Goal: Task Accomplishment & Management: Manage account settings

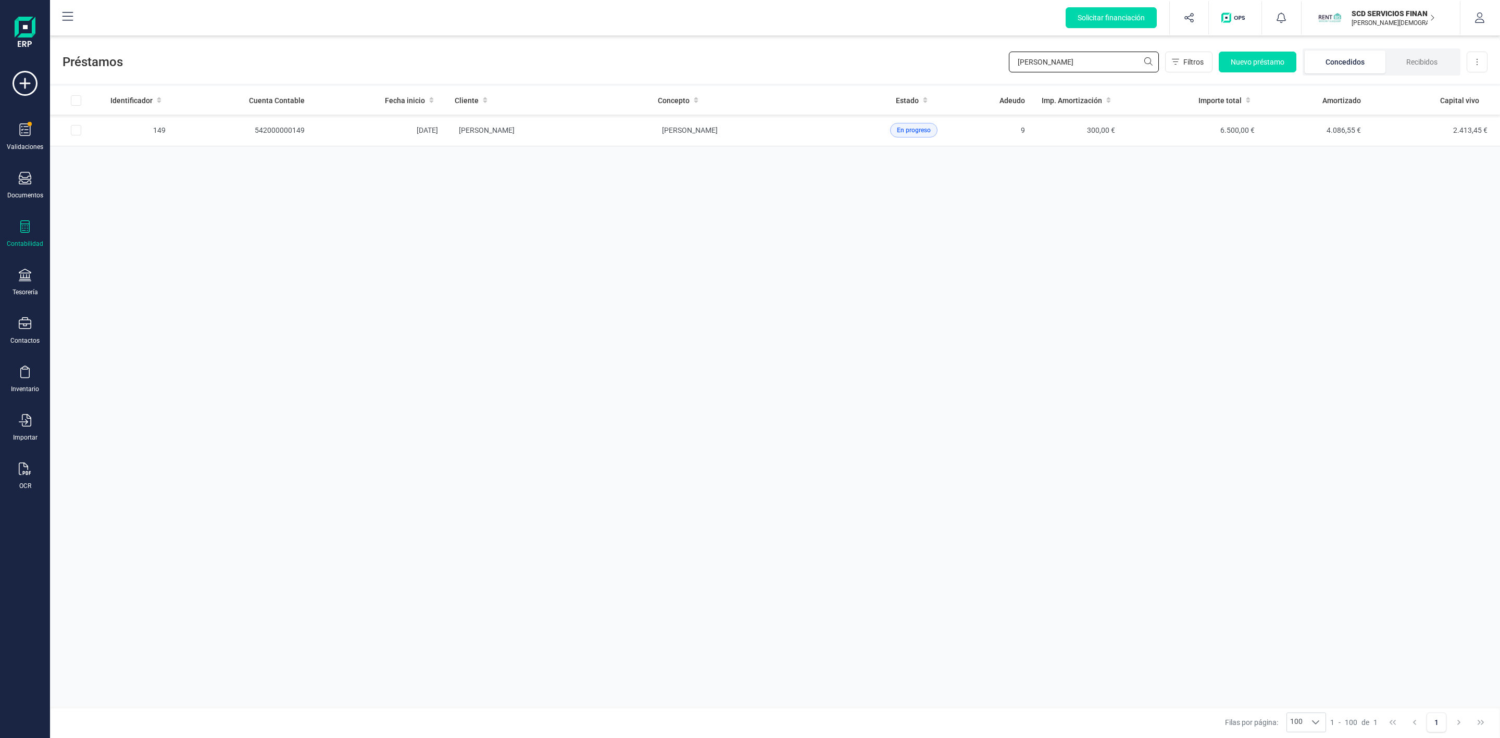
drag, startPoint x: 1077, startPoint y: 55, endPoint x: 920, endPoint y: 61, distance: 156.4
click at [931, 59] on div "Préstamos angela a Filtros Nuevo préstamo Concedidos Recibidos Descargar Excel" at bounding box center [775, 60] width 1450 height 48
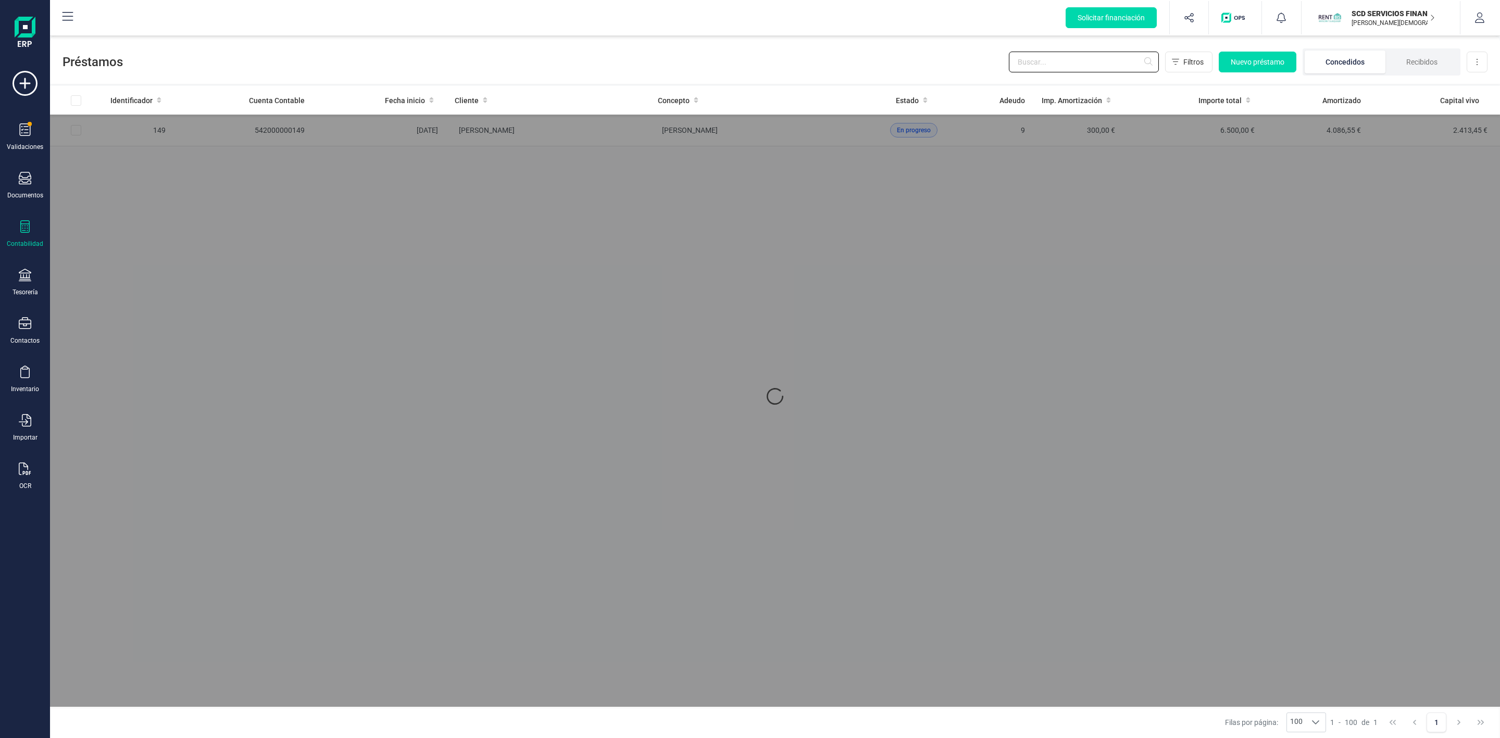
type input "h"
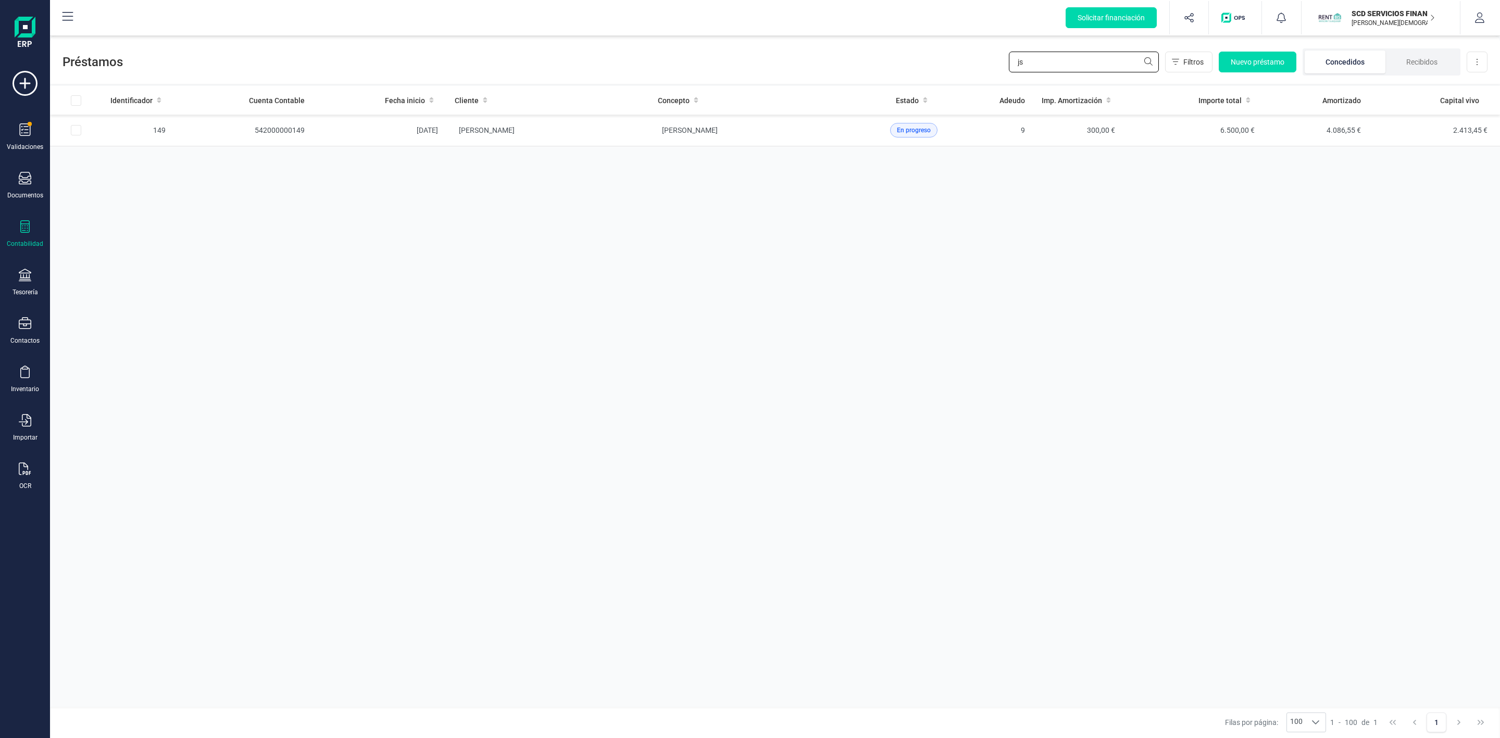
type input "j"
type input "e"
type input "jesus ca"
click at [574, 135] on td "[PERSON_NAME]" at bounding box center [547, 131] width 203 height 32
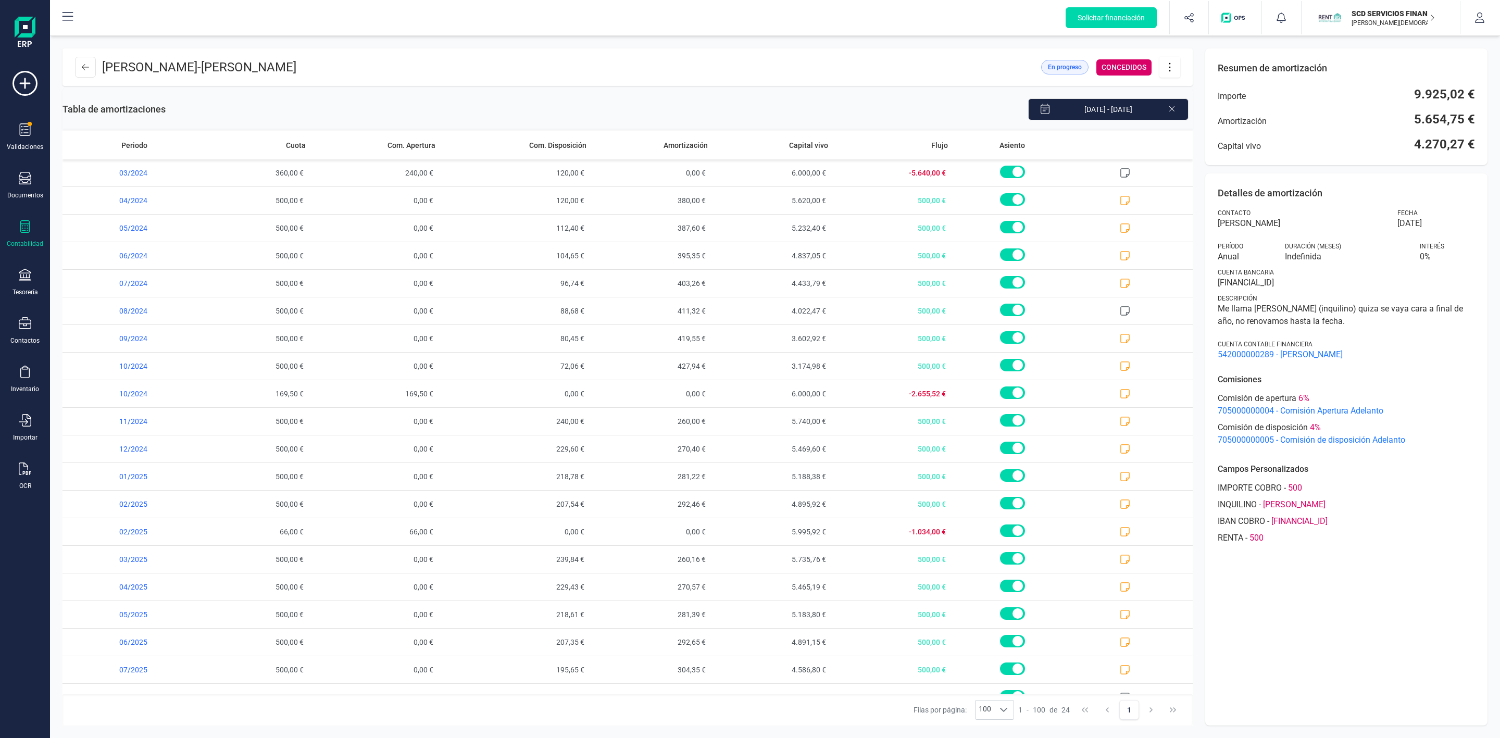
click at [1173, 61] on icon at bounding box center [1170, 66] width 20 height 11
click at [1213, 140] on span "Descargar en PDF" at bounding box center [1228, 140] width 96 height 8
click at [30, 328] on icon at bounding box center [25, 323] width 13 height 12
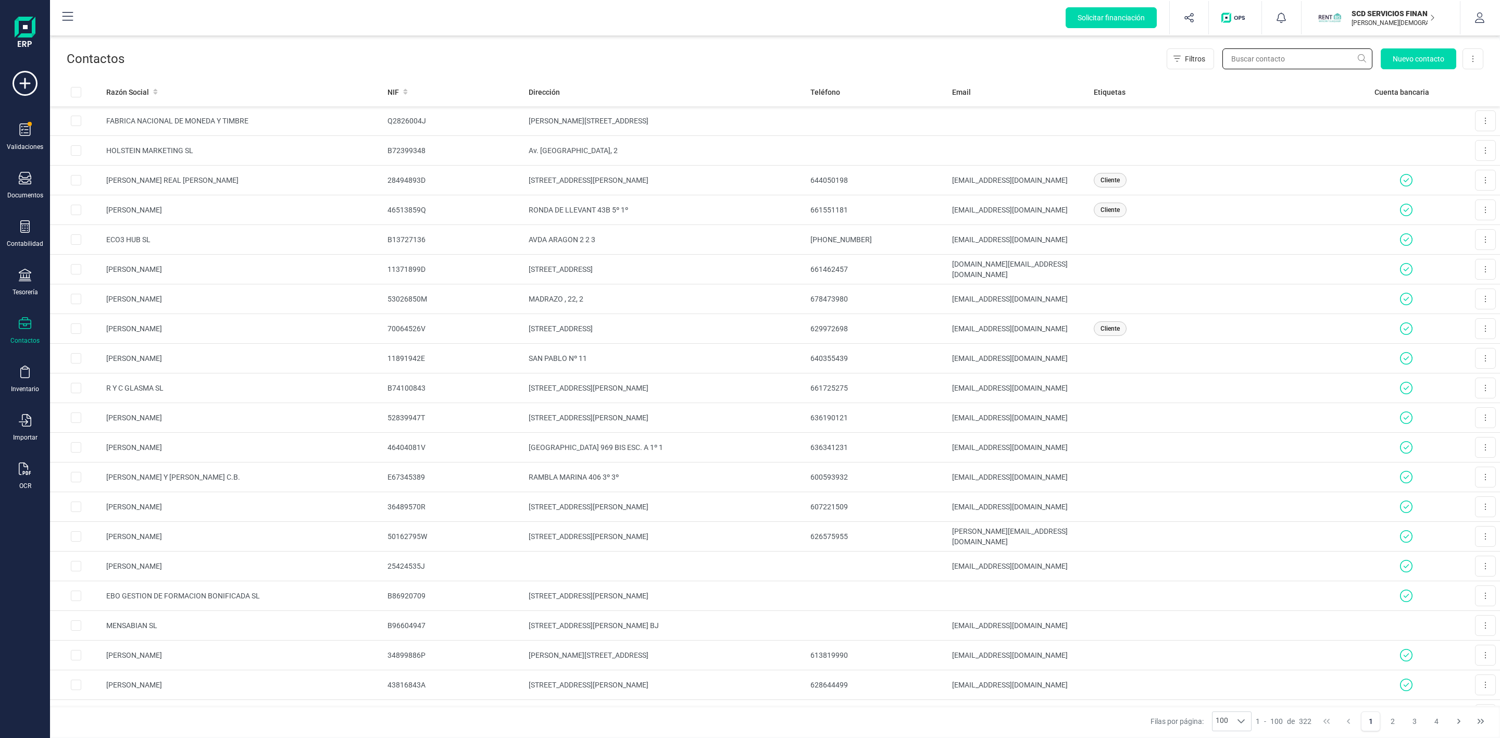
click at [1258, 57] on input "text" at bounding box center [1298, 58] width 150 height 21
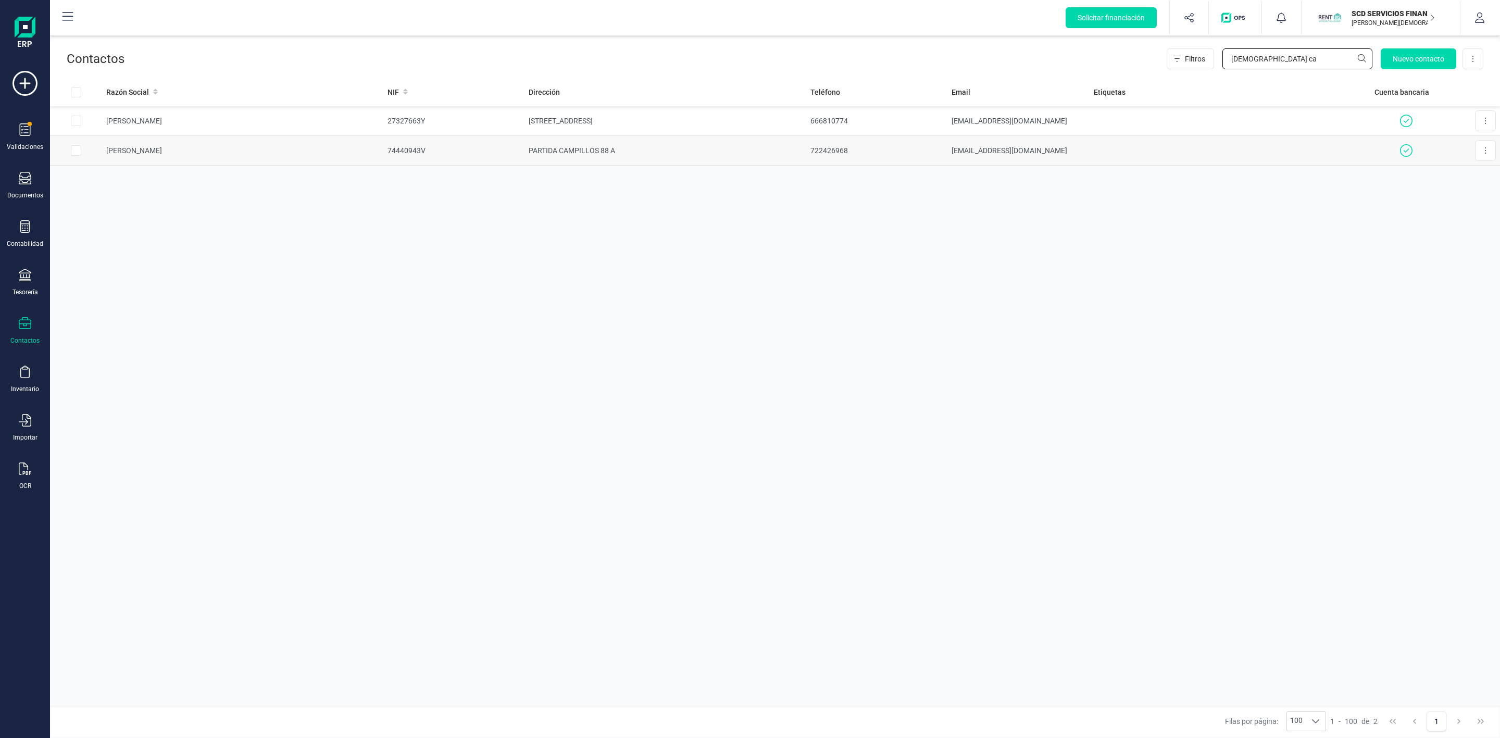
type input "jesus ca"
click at [285, 155] on td "[PERSON_NAME]" at bounding box center [242, 151] width 281 height 30
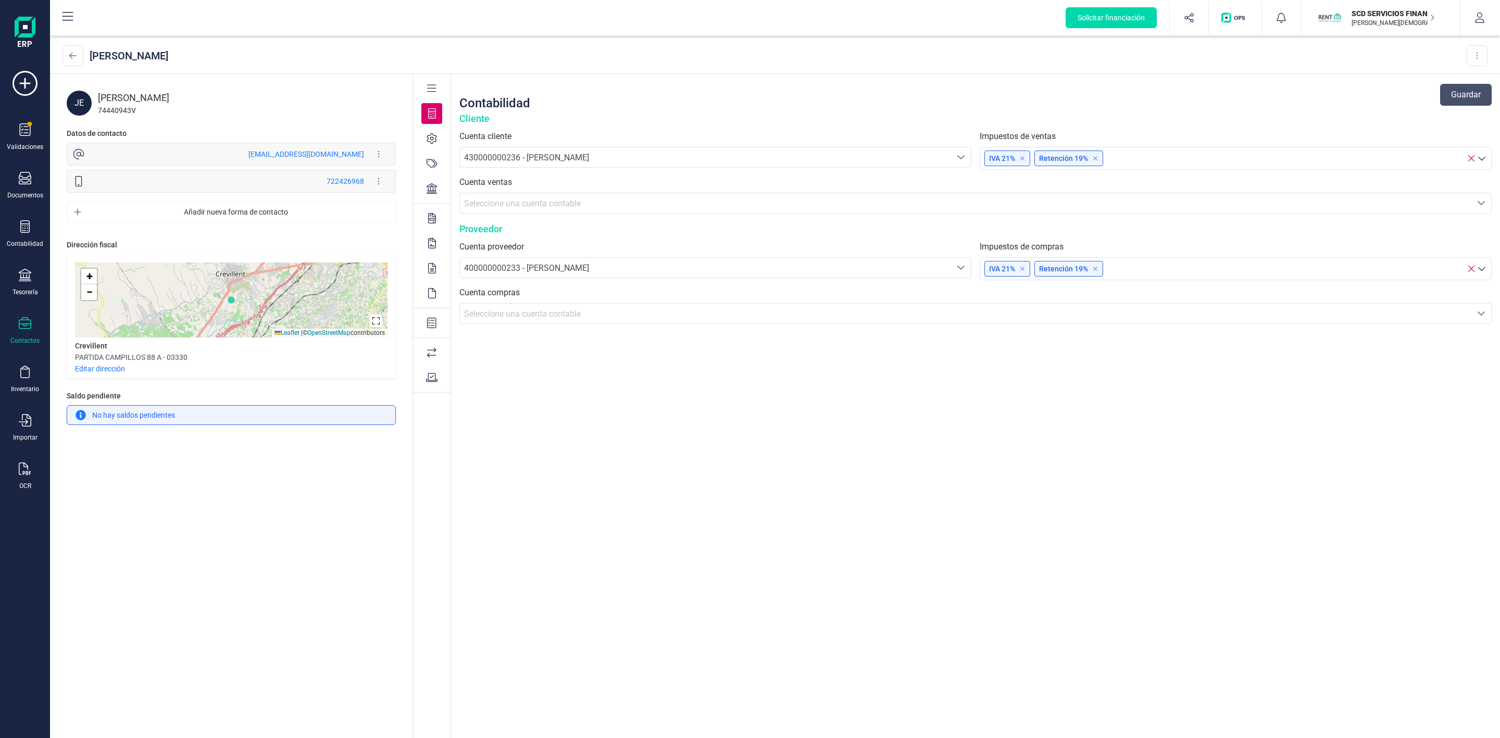
click at [1305, 474] on div "Contabilidad Guardar Cliente Cuenta cliente 430000000236 - JESUS CALDERON ALONS…" at bounding box center [975, 407] width 1049 height 666
click at [24, 275] on icon at bounding box center [25, 275] width 13 height 13
click at [97, 247] on span "Remesas" at bounding box center [109, 246] width 57 height 13
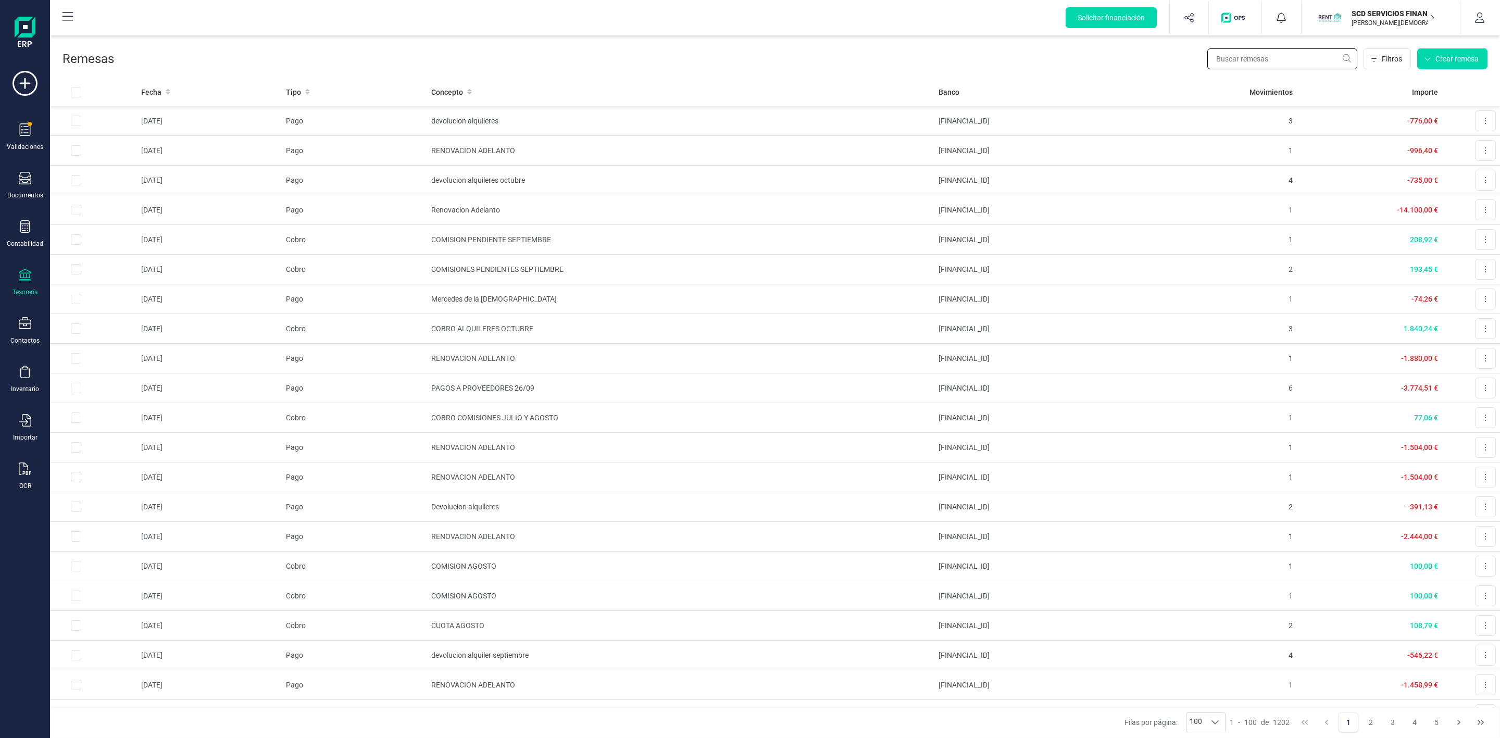
click at [1270, 60] on input "text" at bounding box center [1282, 58] width 150 height 21
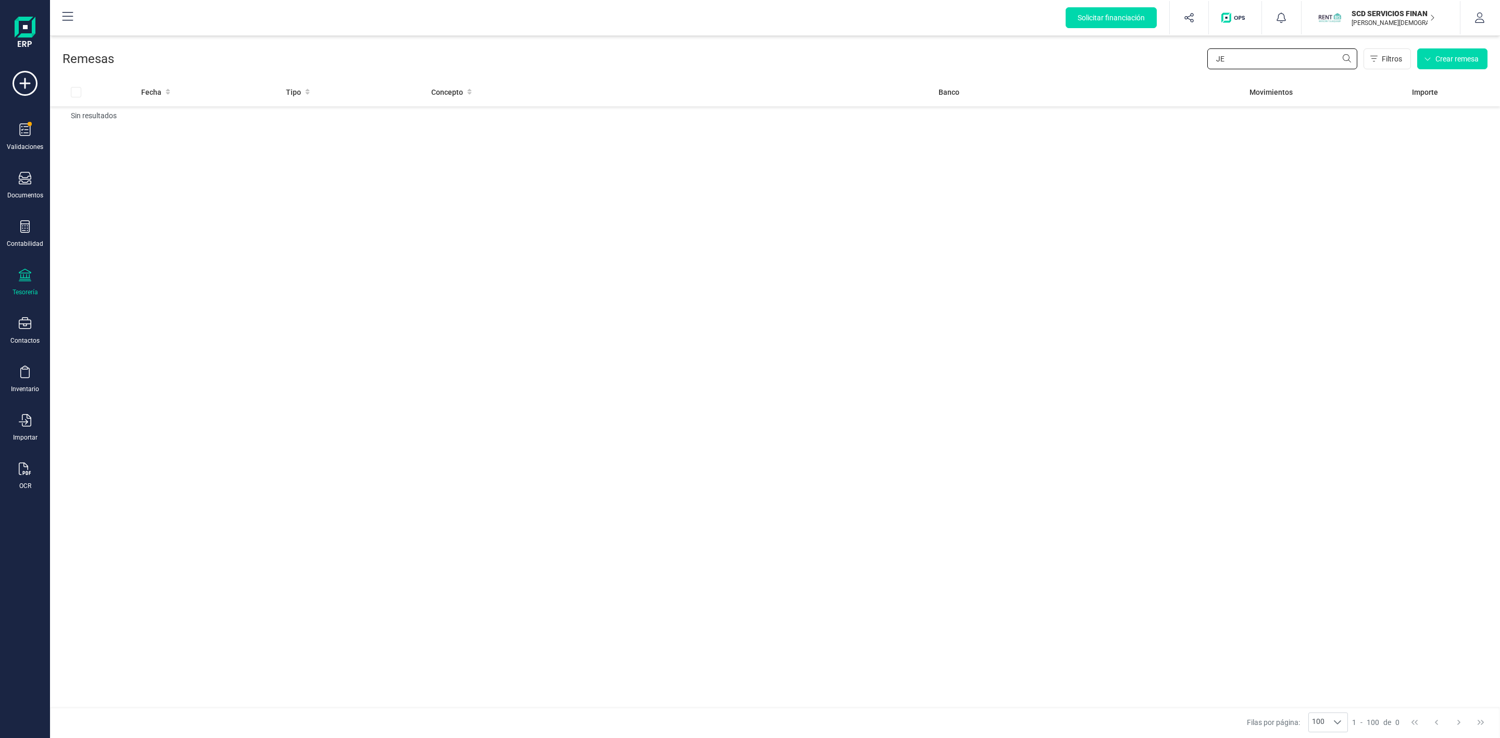
type input "J"
type input "LUIS DAVID"
drag, startPoint x: 1273, startPoint y: 57, endPoint x: 1092, endPoint y: 76, distance: 181.2
click at [1108, 76] on div "Remesas LUIS DAVID Filtros Crear remesa" at bounding box center [775, 57] width 1450 height 42
type input "luis david"
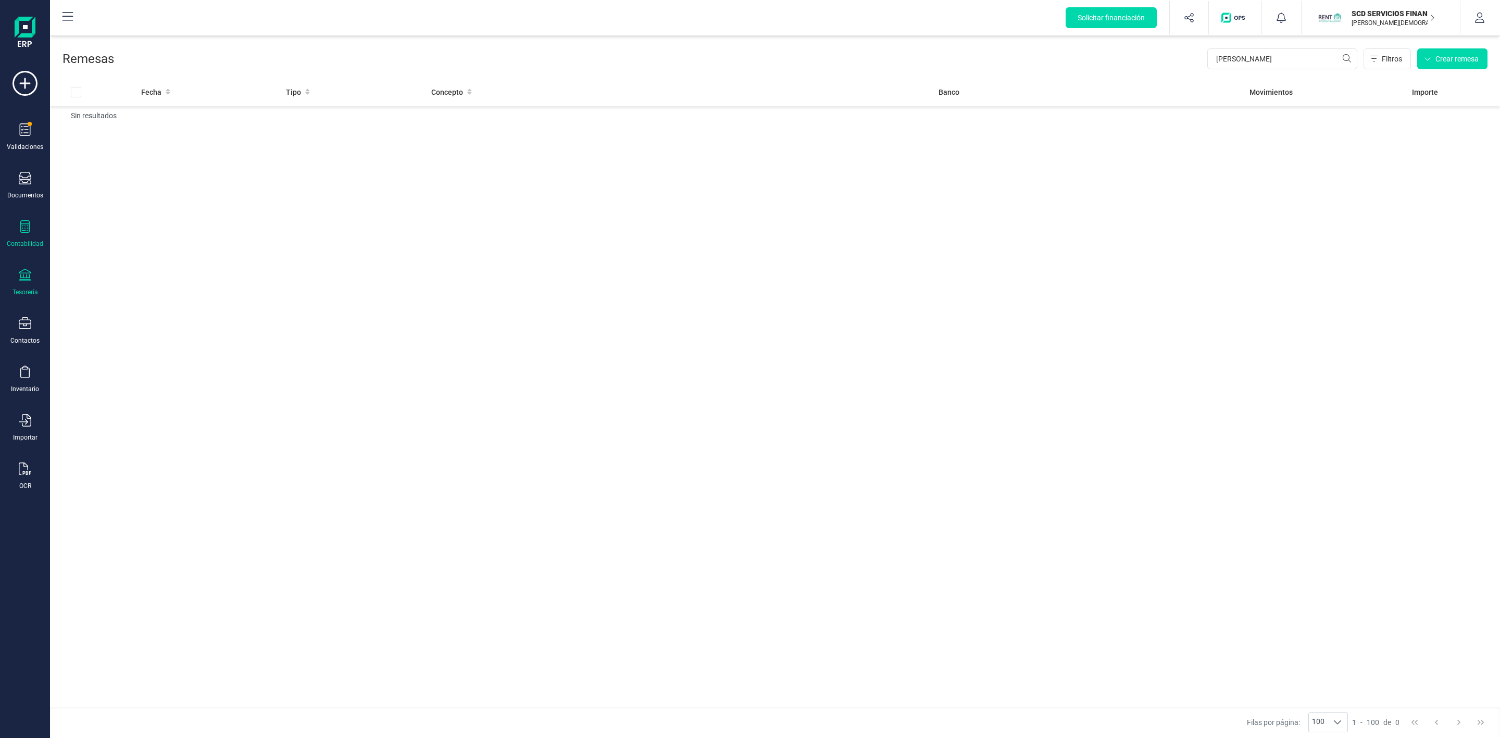
click at [20, 222] on icon at bounding box center [24, 226] width 9 height 13
click at [86, 269] on span "Préstamos" at bounding box center [112, 266] width 63 height 13
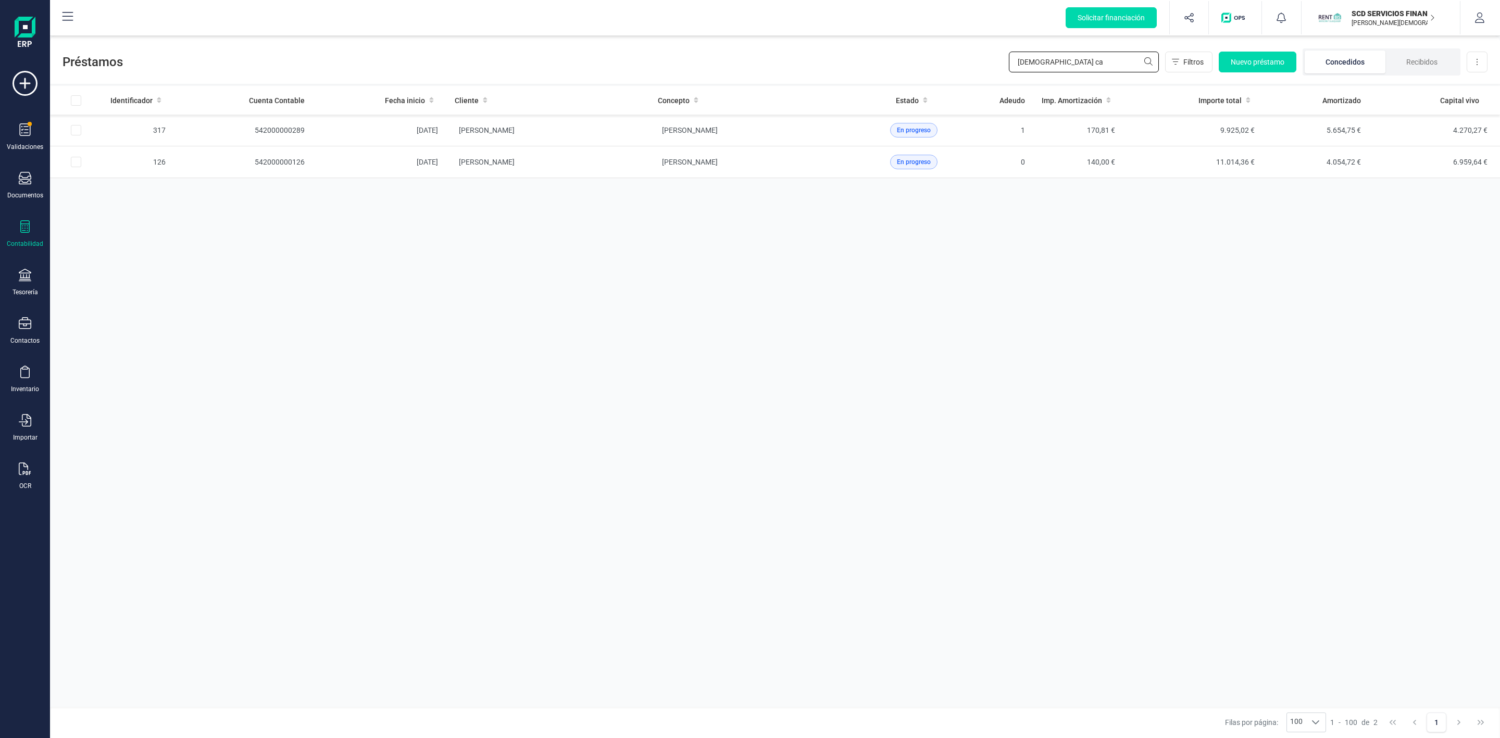
drag, startPoint x: 1099, startPoint y: 61, endPoint x: 960, endPoint y: 70, distance: 139.9
click at [969, 66] on div "Préstamos jesus ca Filtros Nuevo préstamo Concedidos Recibidos Descargar Excel" at bounding box center [775, 60] width 1450 height 48
type input "luis d"
click at [612, 128] on td "[PERSON_NAME]" at bounding box center [547, 131] width 203 height 32
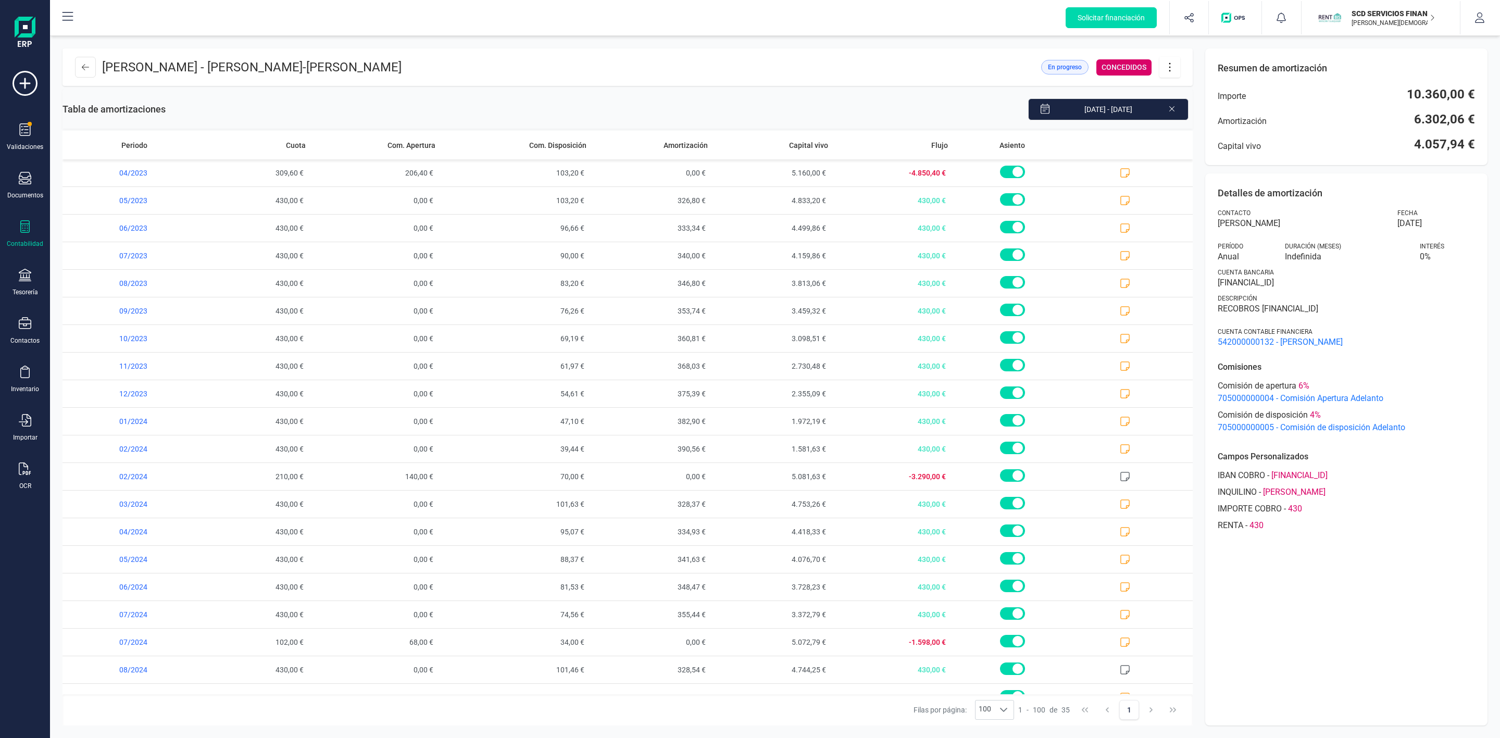
click at [1170, 76] on button at bounding box center [1170, 67] width 21 height 21
click at [1187, 91] on link "Editar préstamo" at bounding box center [1222, 98] width 125 height 21
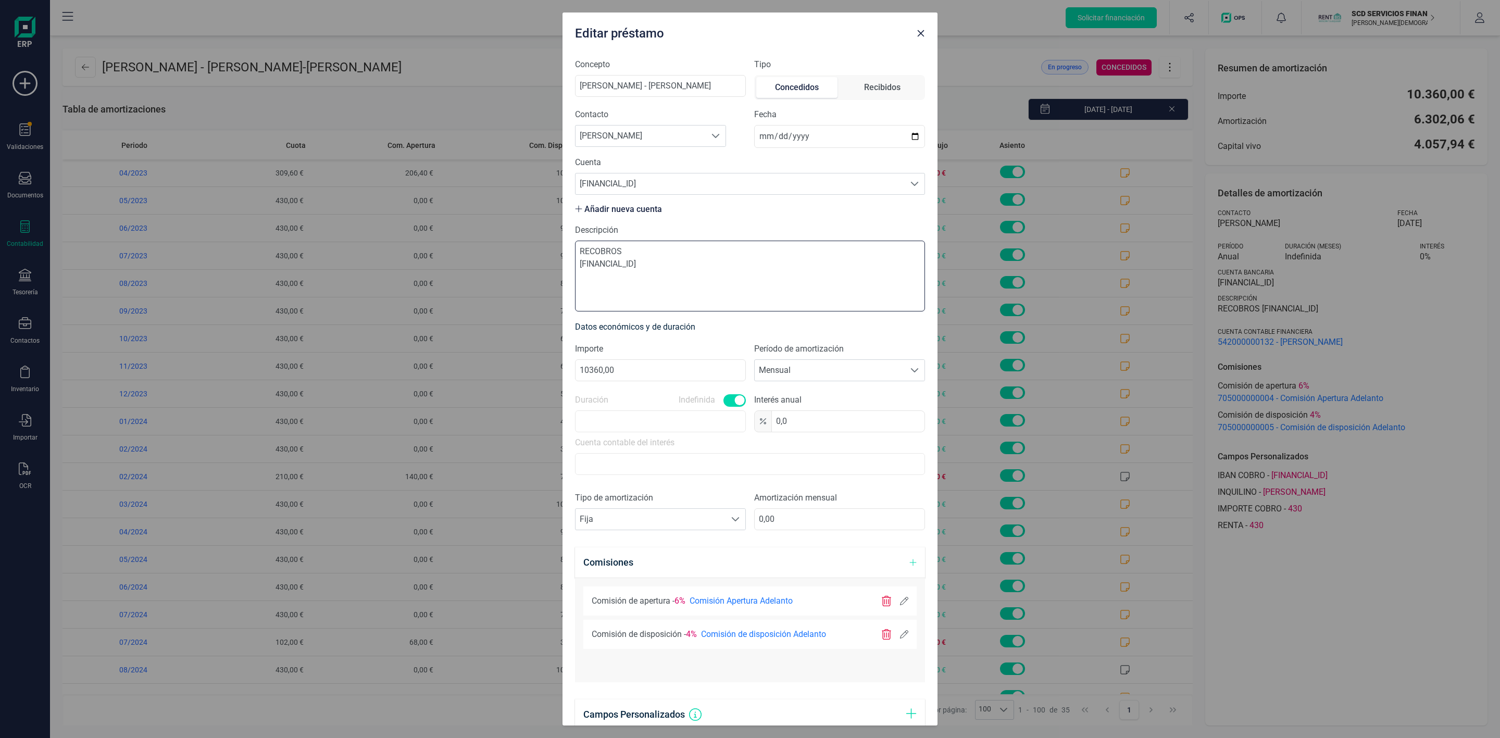
click at [795, 263] on textarea "RECOBROS ES5901823314000201590899" at bounding box center [750, 276] width 350 height 71
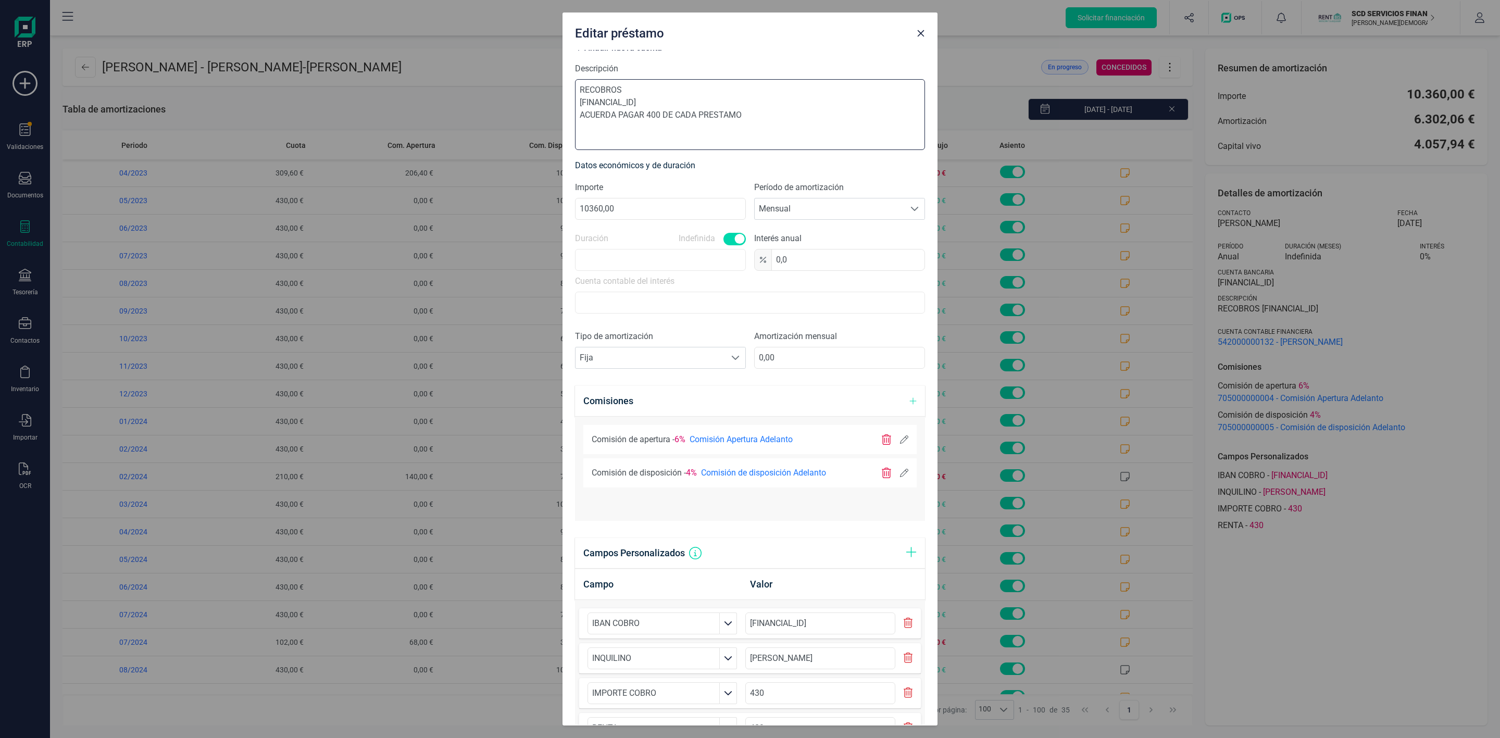
scroll to position [259, 0]
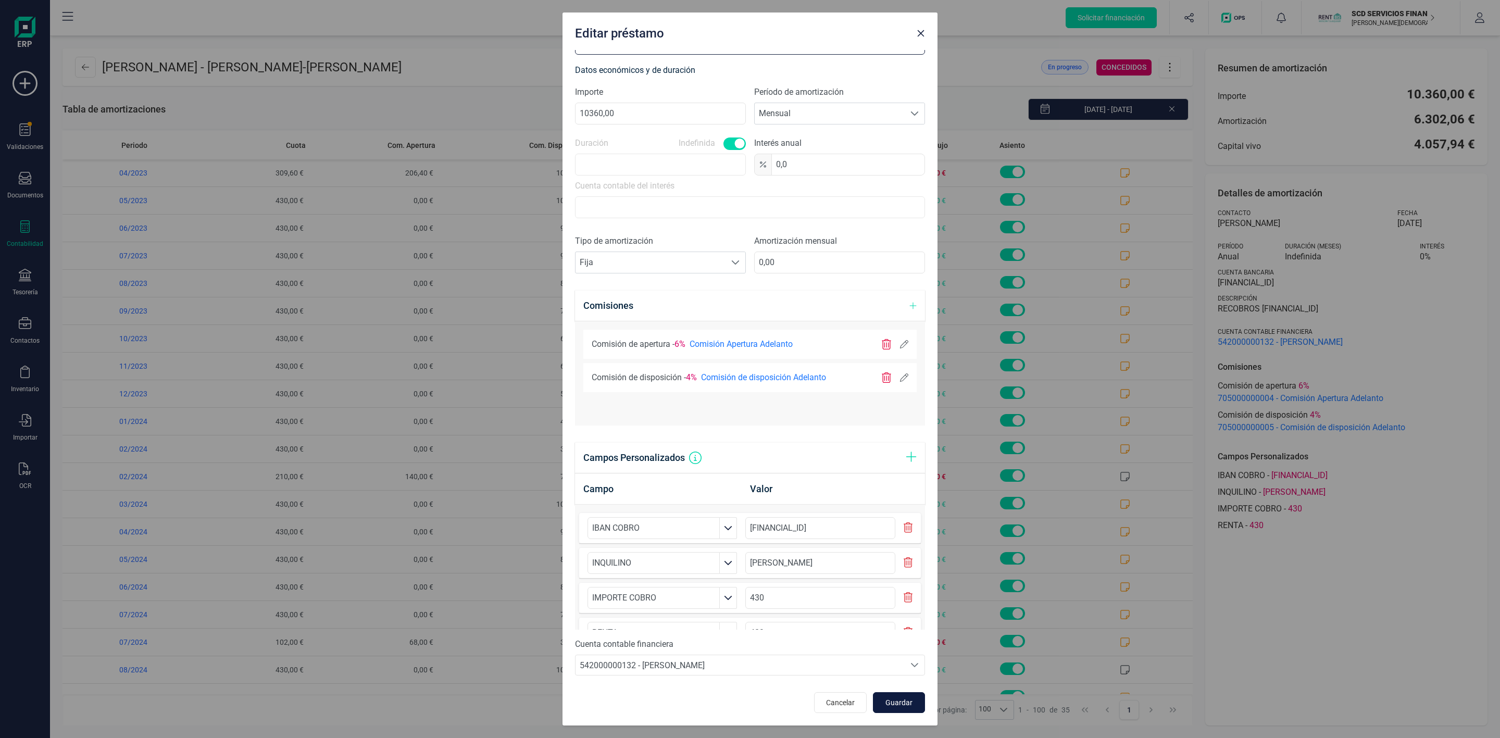
type textarea "RECOBROS ES5901823314000201590899 ACUERDA PAGAR 400 DE CADA PRESTAMO"
click at [883, 708] on button "Guardar" at bounding box center [899, 702] width 52 height 21
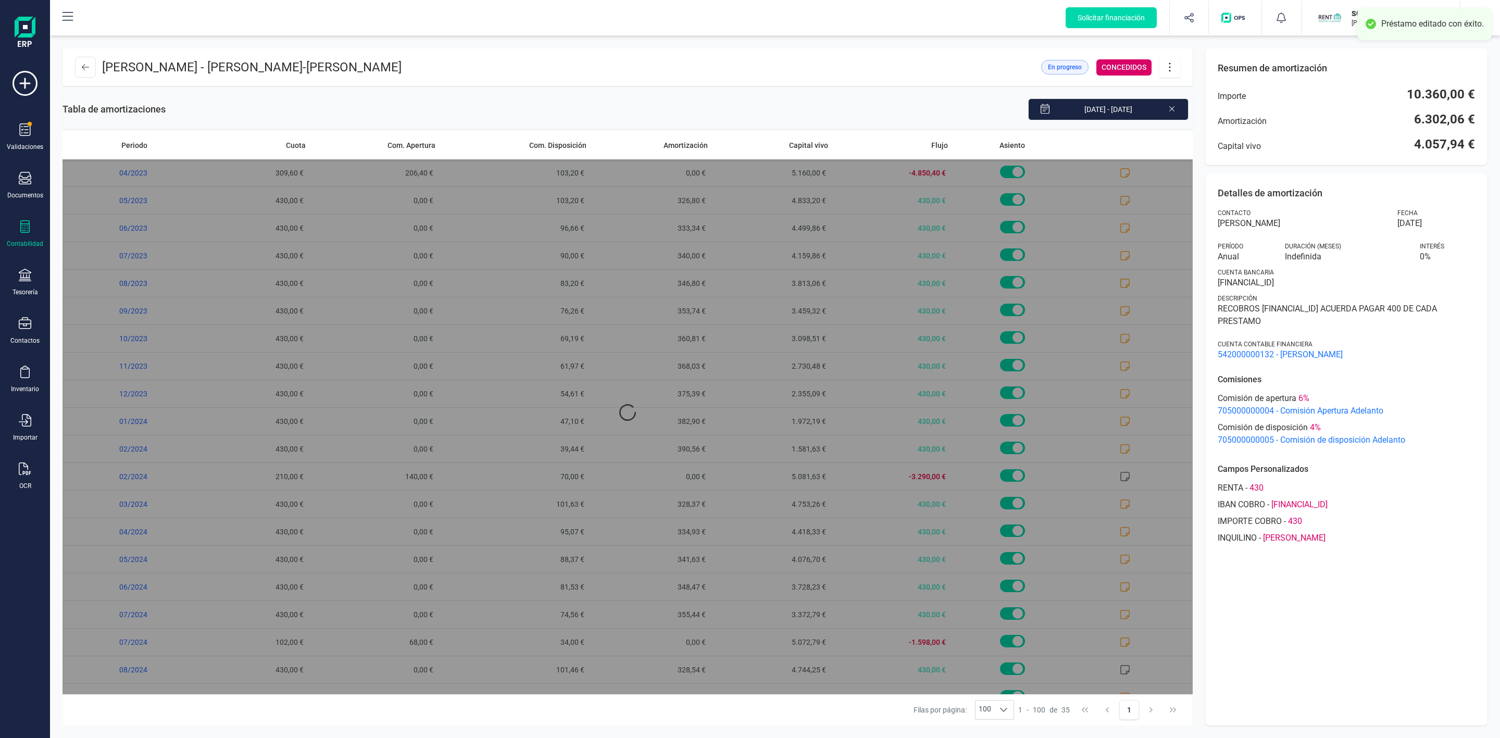
scroll to position [0, 0]
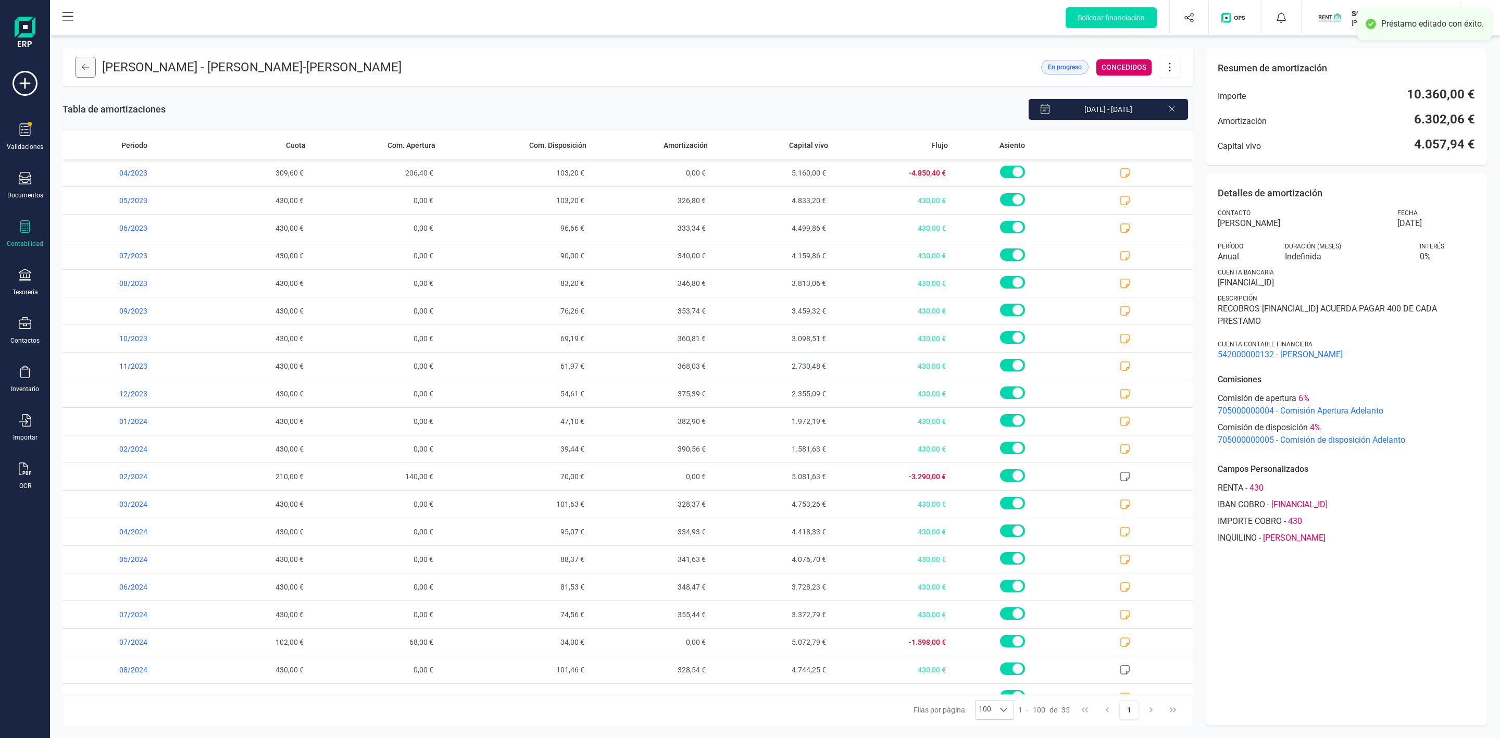
click at [88, 69] on icon at bounding box center [85, 67] width 7 height 8
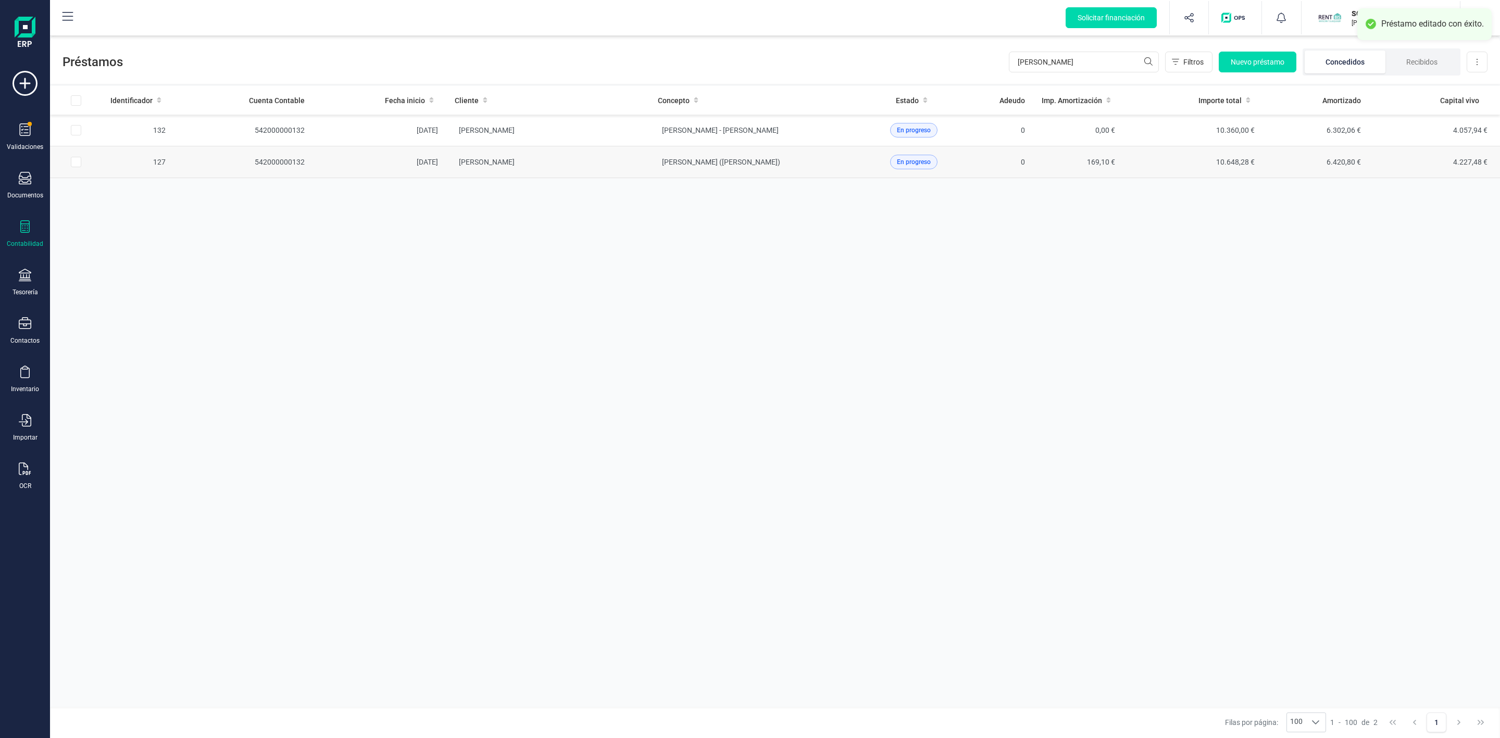
click at [644, 169] on td "[PERSON_NAME]" at bounding box center [547, 162] width 203 height 32
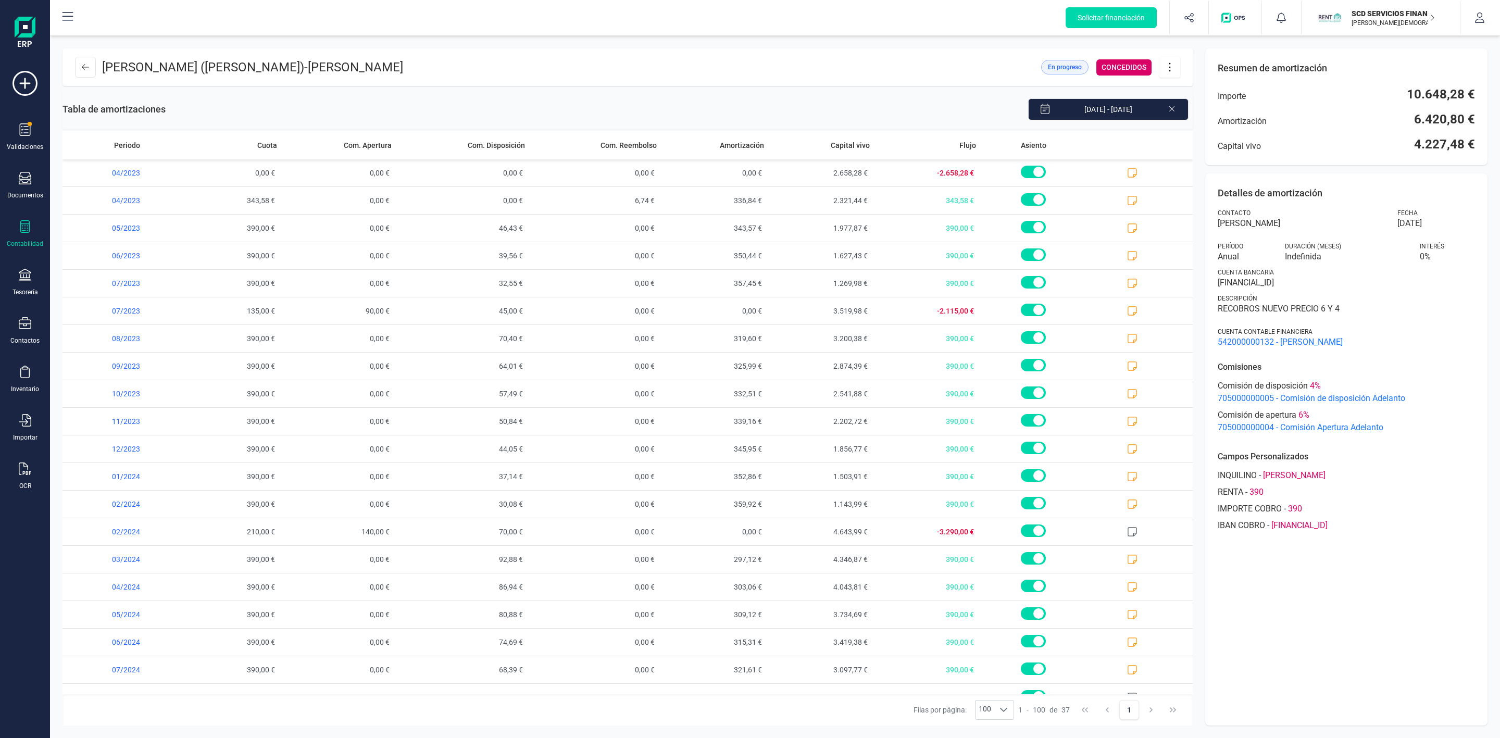
click at [1167, 69] on icon at bounding box center [1170, 66] width 20 height 11
drag, startPoint x: 1202, startPoint y: 143, endPoint x: 839, endPoint y: 405, distance: 447.3
click at [1202, 143] on span "Descargar en PDF" at bounding box center [1228, 140] width 96 height 8
drag, startPoint x: 940, startPoint y: 84, endPoint x: 957, endPoint y: 76, distance: 19.3
click at [940, 84] on header "CARLOS GARCIA REMOR (EDUARDO JOSE MENDEZ LOPEZ) - LUIS DAVID BAÑOS HERREROS En …" at bounding box center [628, 67] width 1130 height 38
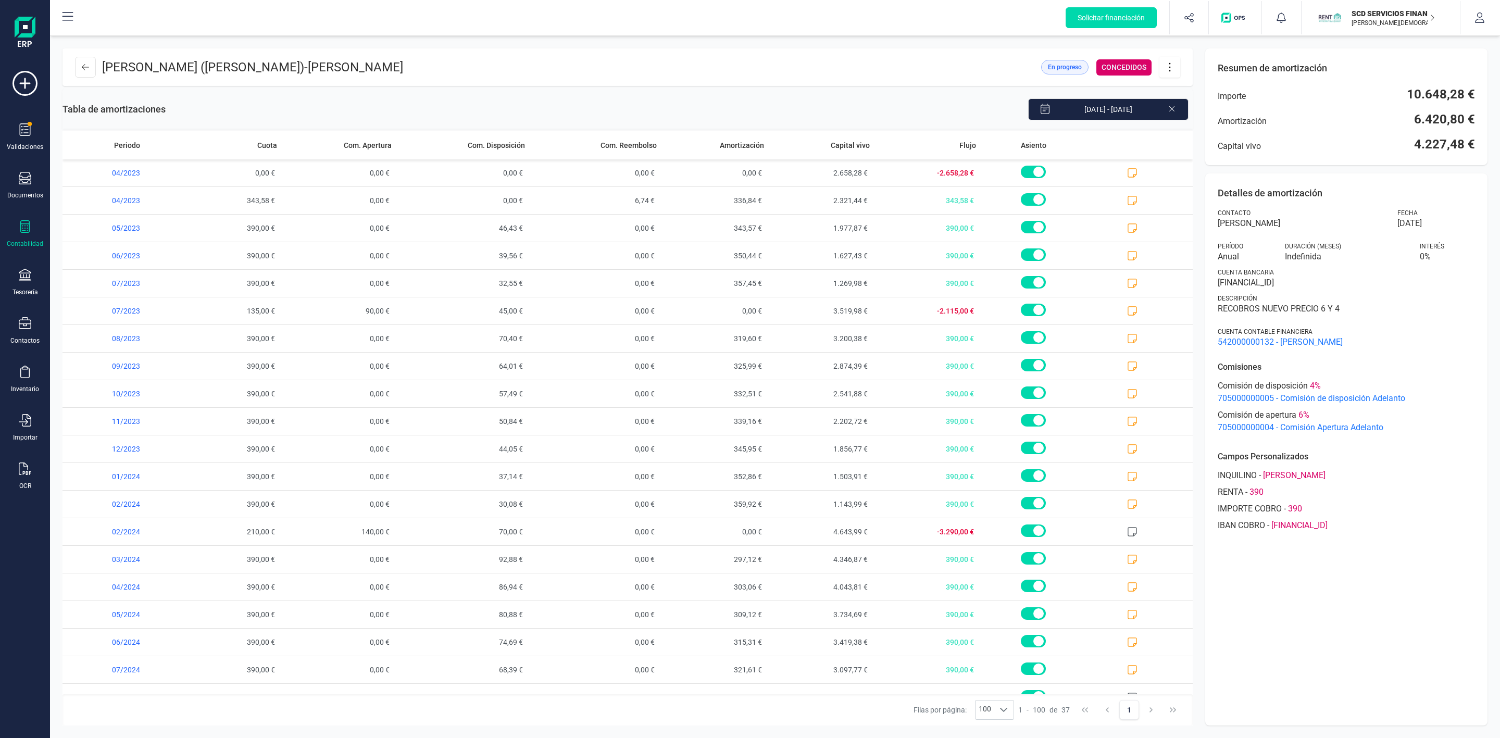
click at [1173, 70] on icon at bounding box center [1170, 66] width 20 height 11
drag, startPoint x: 1205, startPoint y: 104, endPoint x: 1484, endPoint y: 104, distance: 278.2
click at [1205, 104] on link "Editar préstamo" at bounding box center [1222, 98] width 125 height 21
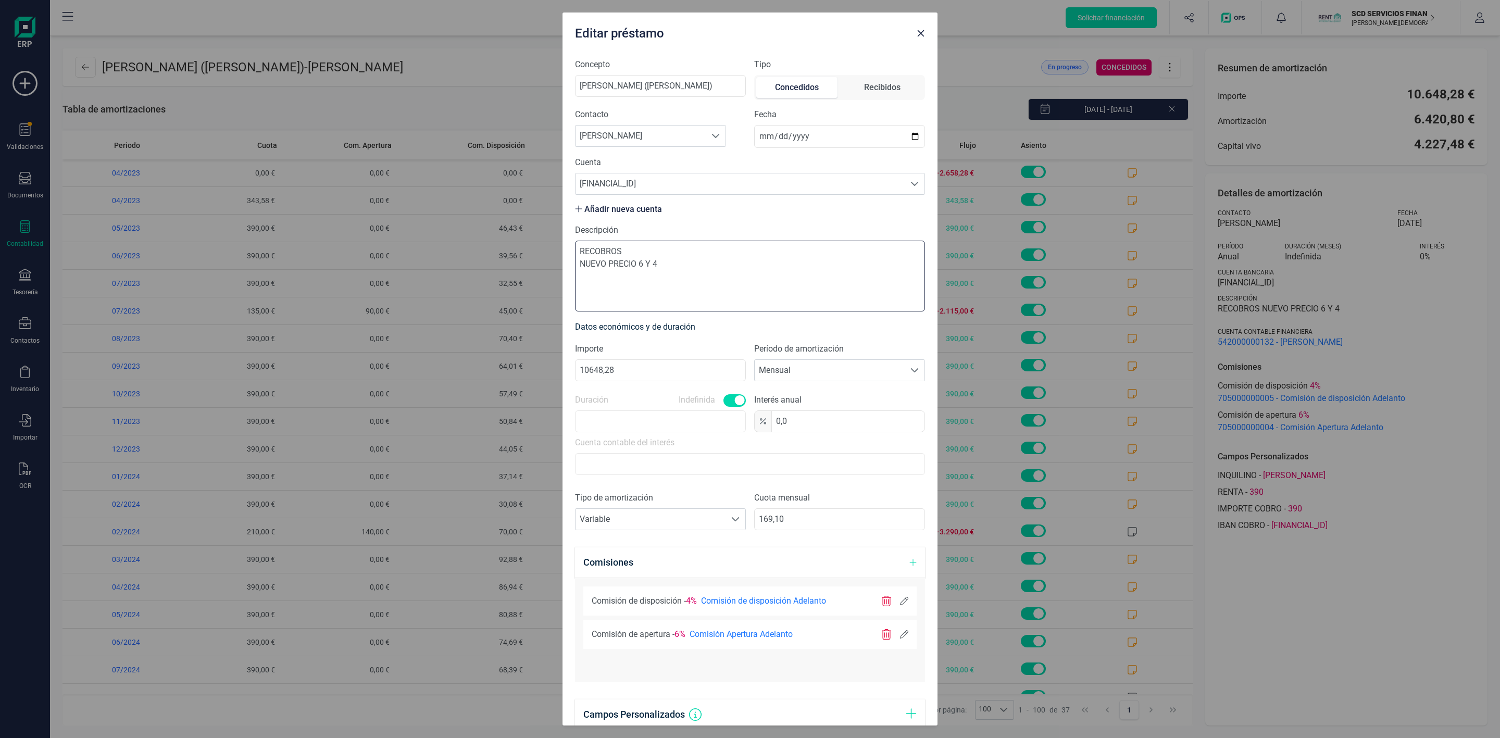
click at [704, 286] on textarea "RECOBROS NUEVO PRECIO 6 Y 4" at bounding box center [750, 276] width 350 height 71
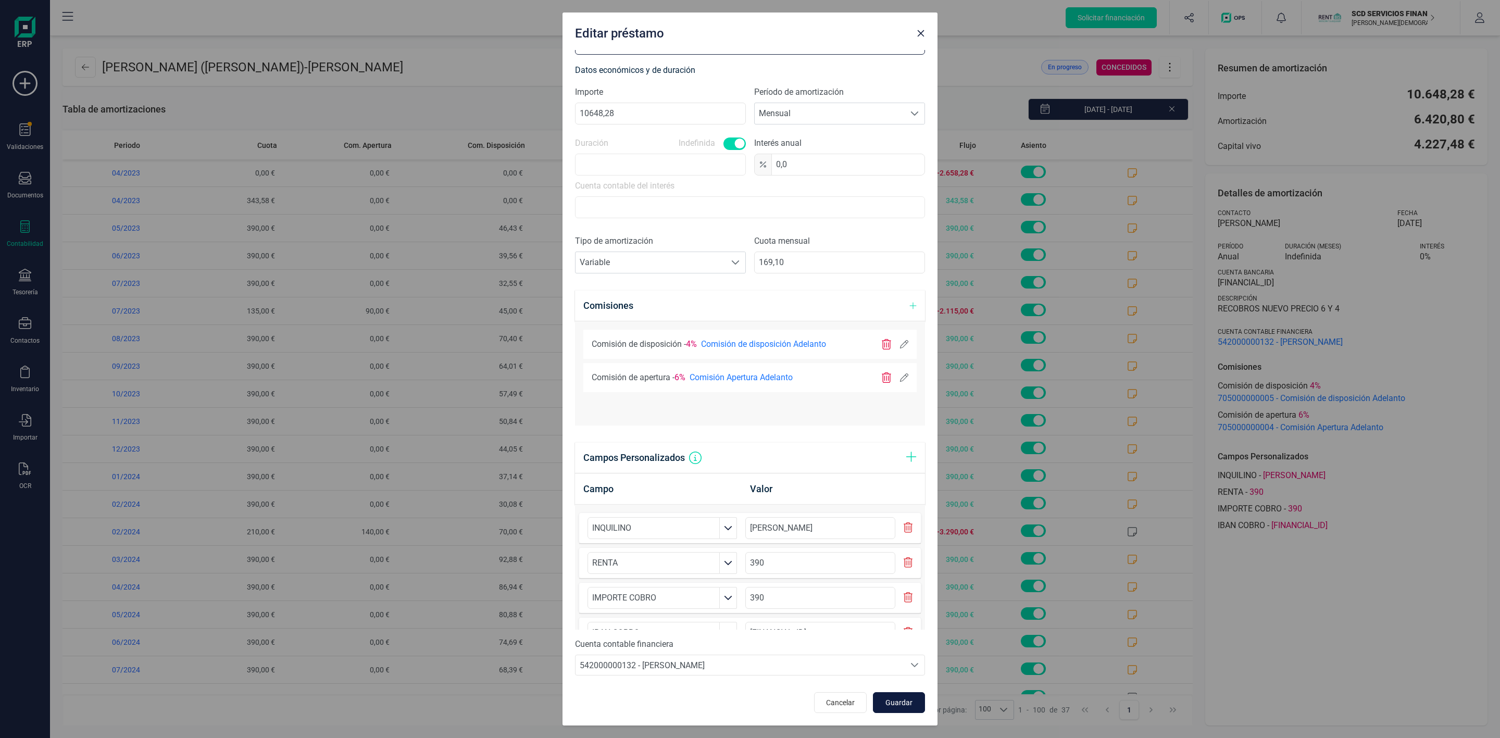
type textarea "RECOBROS NUEVO PRECIO 6 Y 4 ACUERDA PAGAR 400 DE CADA PRESTAMO"
click at [893, 703] on span "Guardar" at bounding box center [899, 702] width 28 height 10
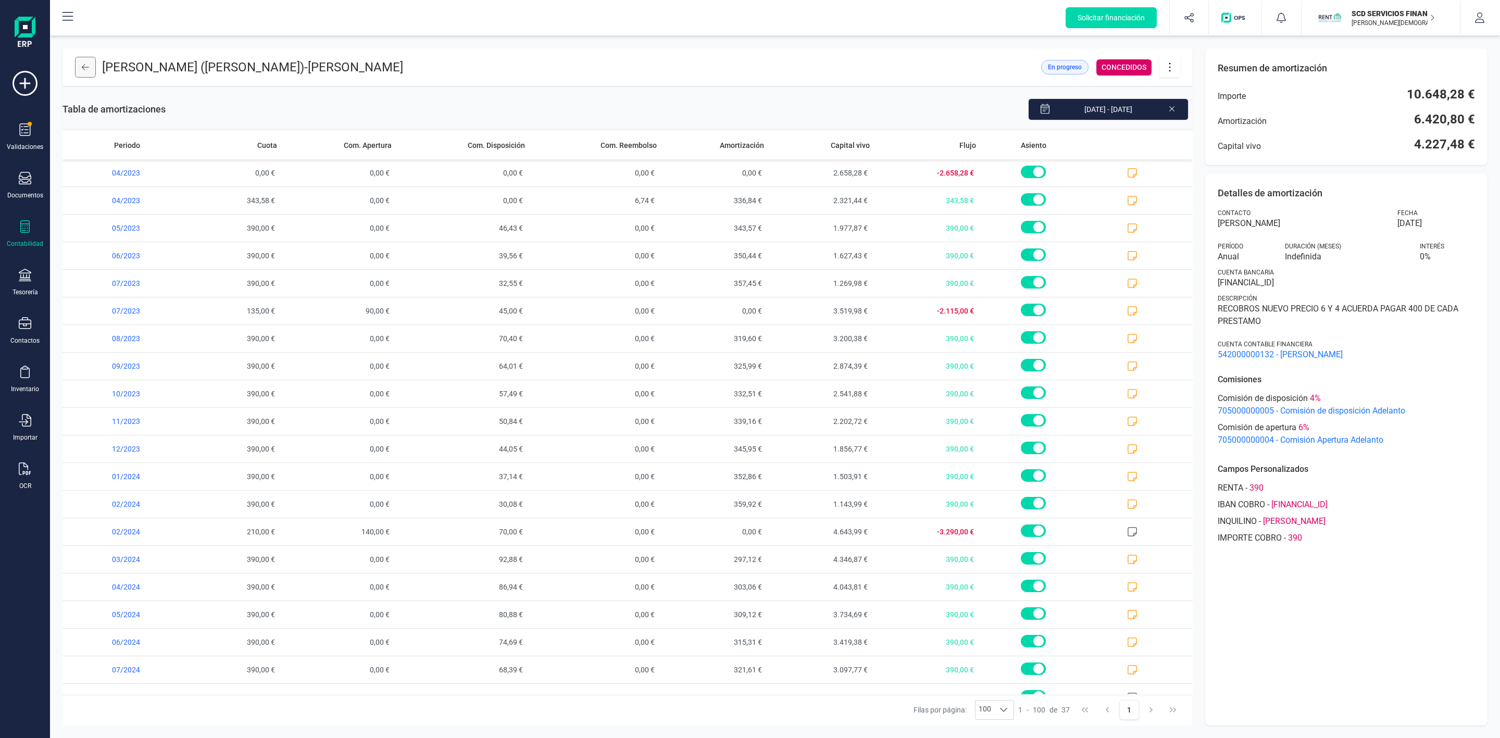
click at [77, 64] on button at bounding box center [85, 67] width 21 height 21
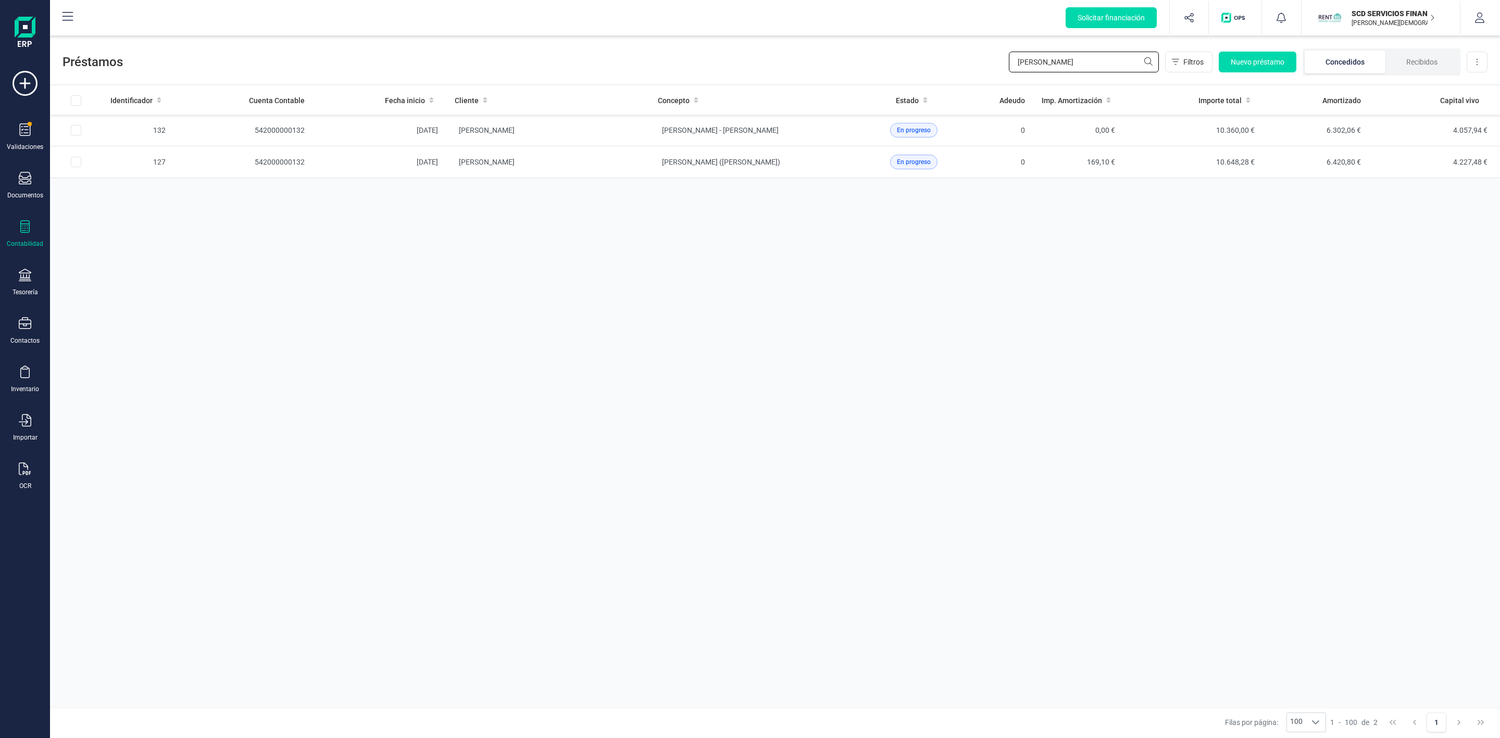
drag, startPoint x: 1015, startPoint y: 56, endPoint x: 919, endPoint y: 59, distance: 95.9
click at [930, 59] on div "Préstamos luis d Filtros Nuevo préstamo Concedidos Recibidos Descargar Excel" at bounding box center [775, 60] width 1450 height 48
type input "c"
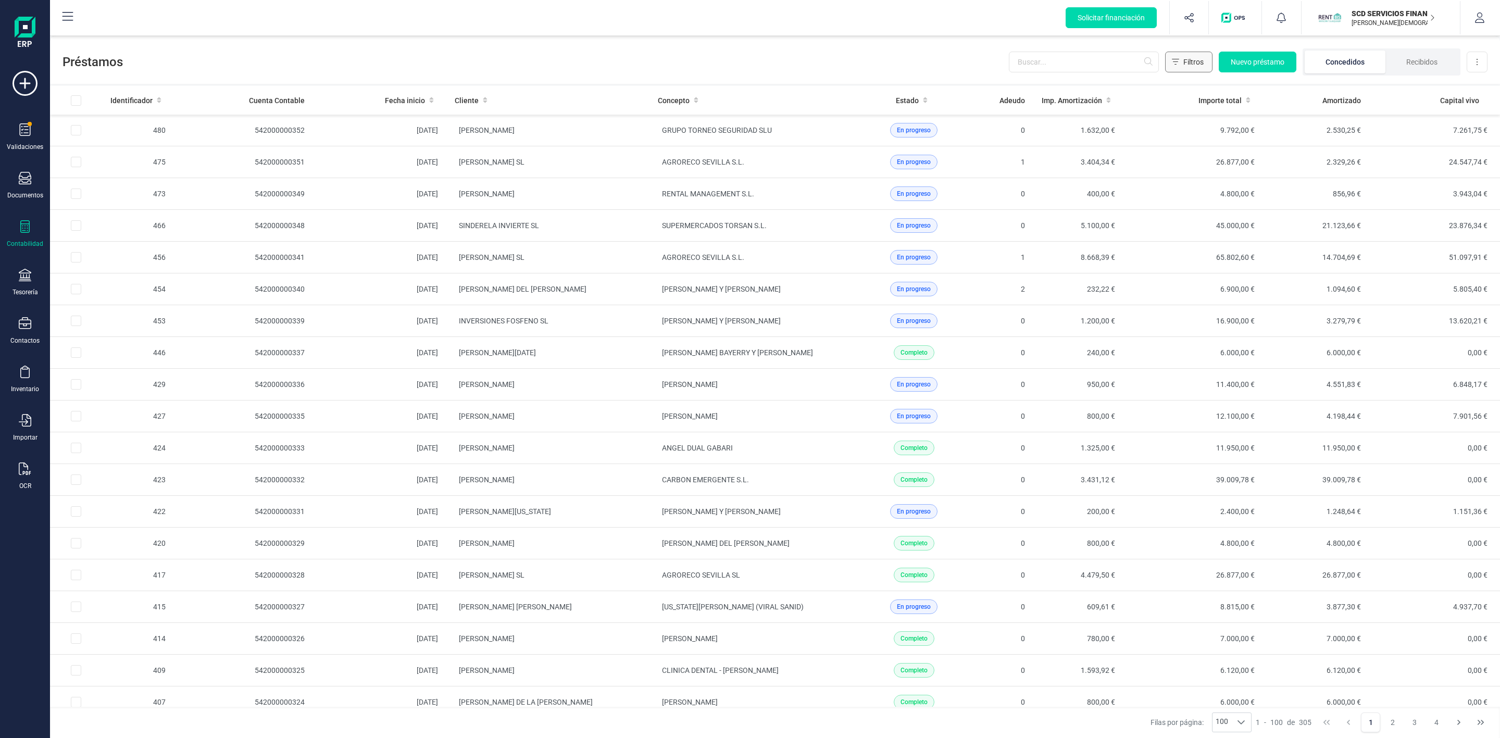
click at [1200, 66] on span "Filtros" at bounding box center [1193, 62] width 20 height 10
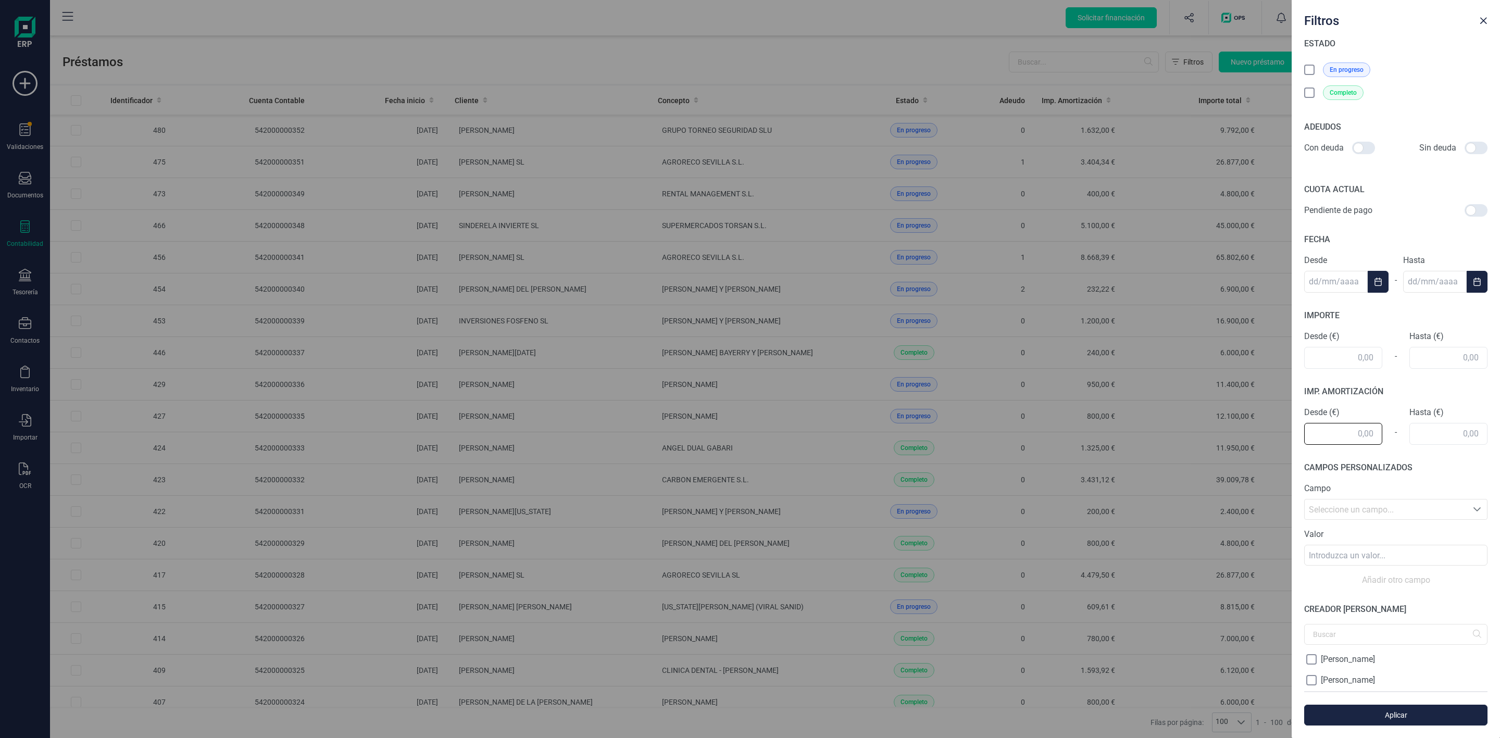
click at [1344, 441] on input "text" at bounding box center [1343, 434] width 78 height 22
type input "421,48"
click at [1449, 444] on div "IMP. AMORTIZACIÓN Desde (€) 421,48 - Hasta (€)" at bounding box center [1395, 414] width 183 height 59
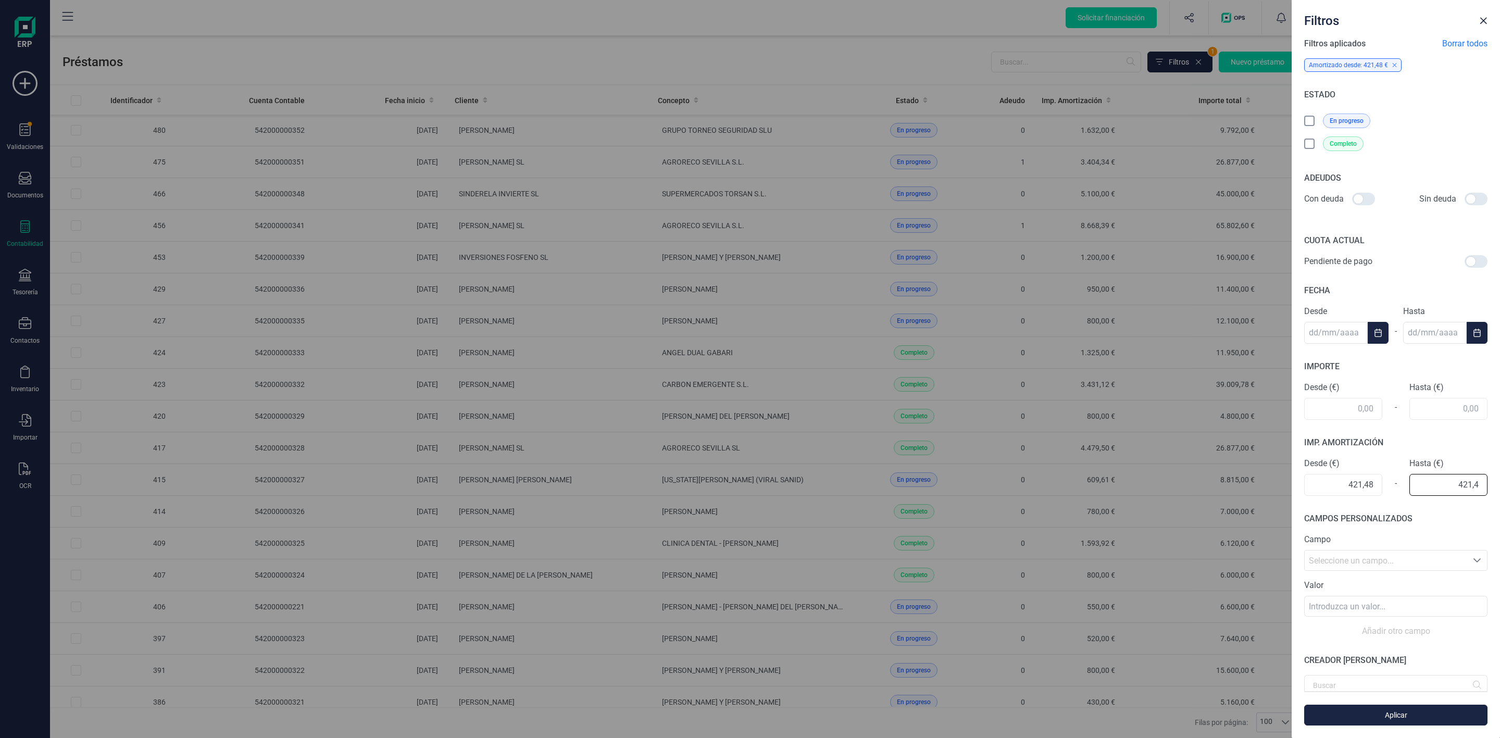
type input "421,48"
click at [1398, 719] on span "Aplicar" at bounding box center [1395, 715] width 159 height 10
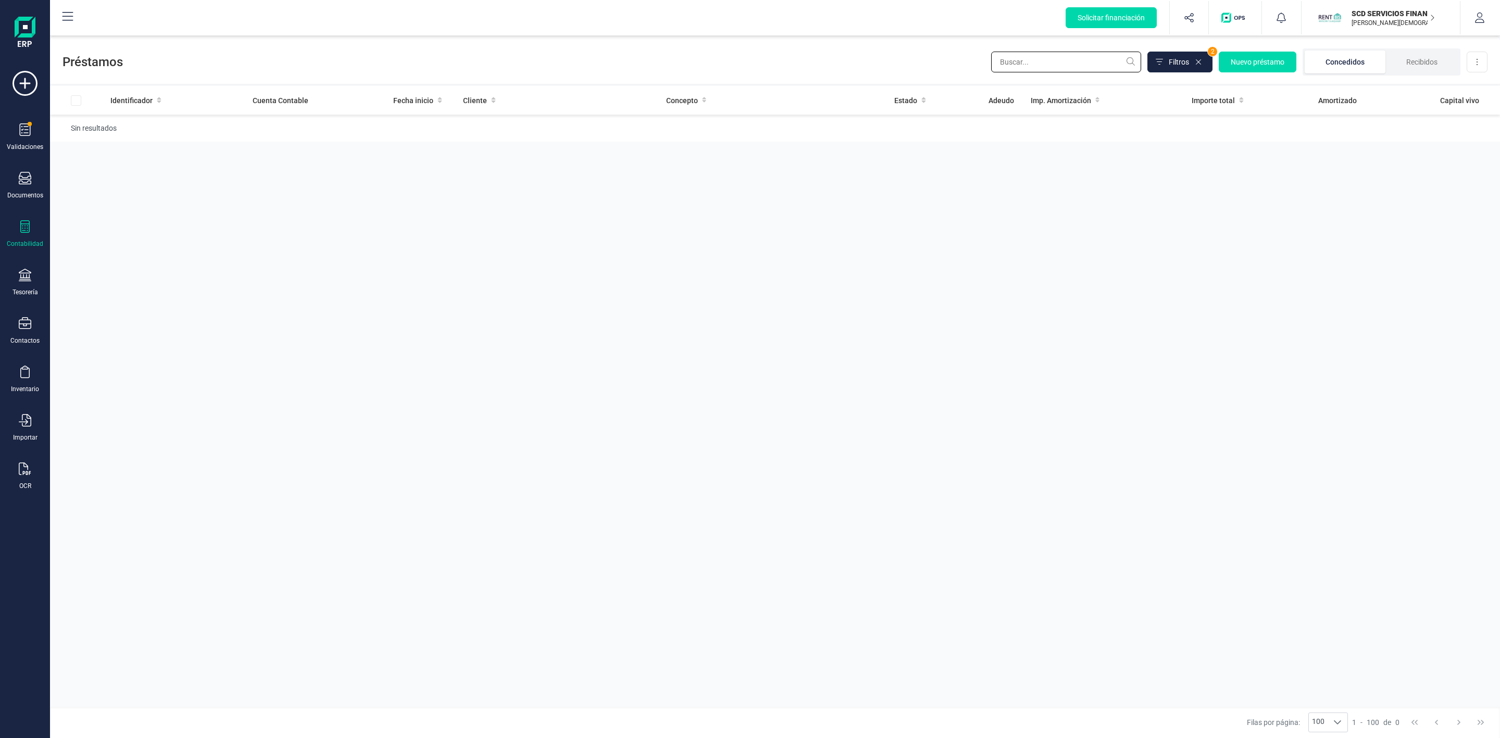
drag, startPoint x: 1074, startPoint y: 65, endPoint x: 1028, endPoint y: 69, distance: 46.0
click at [994, 68] on input "text" at bounding box center [1066, 62] width 150 height 21
click at [1199, 60] on icon at bounding box center [1198, 62] width 8 height 8
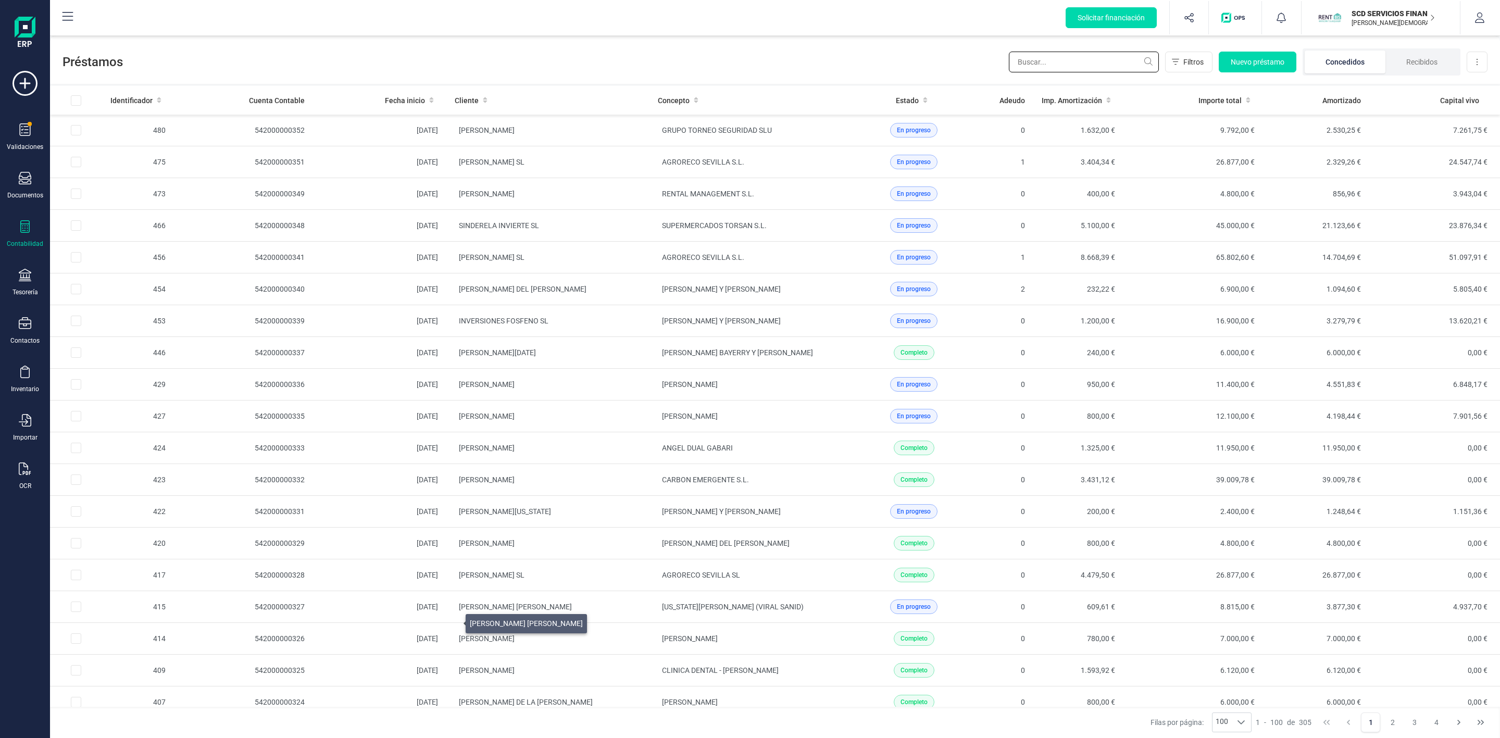
click at [1045, 64] on input "text" at bounding box center [1084, 62] width 150 height 21
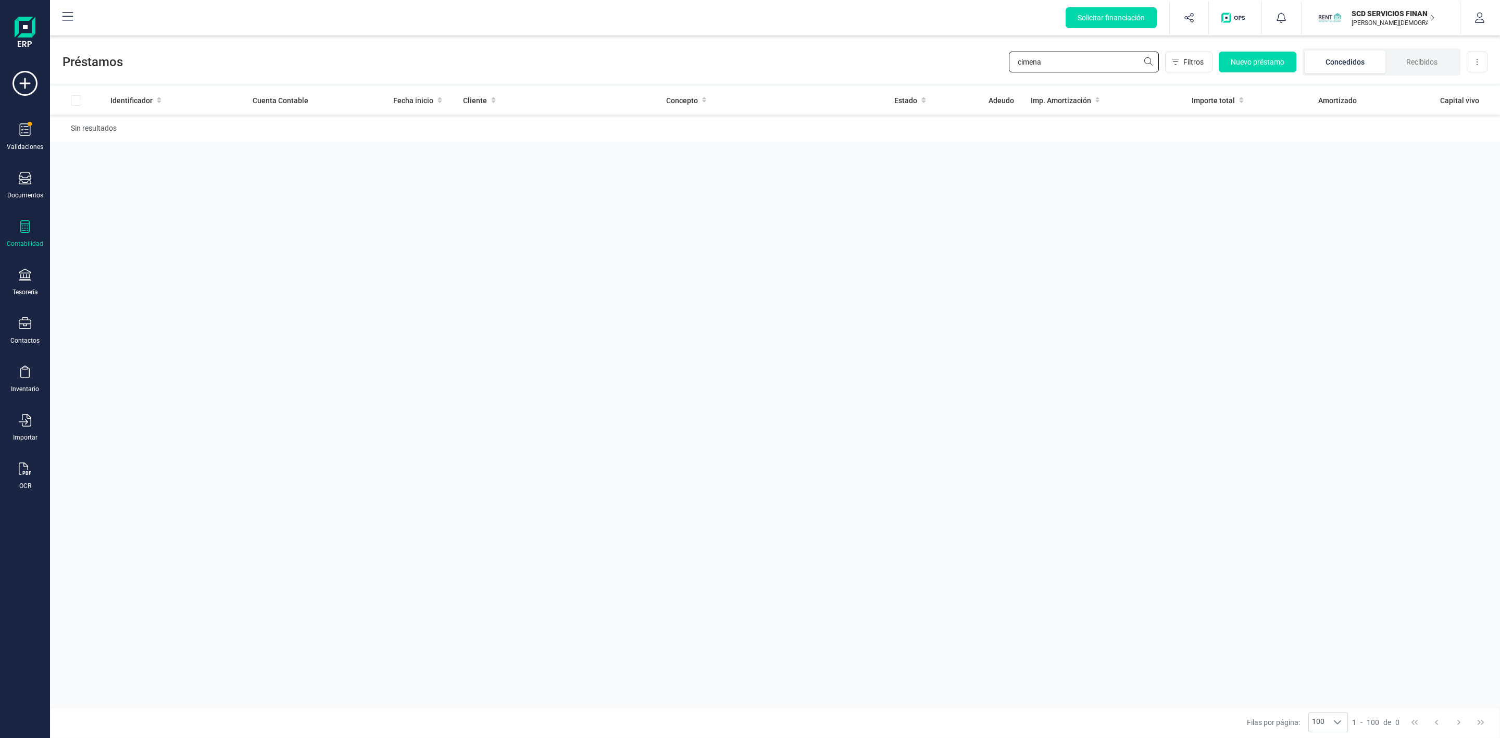
click at [1020, 63] on input "cimena" at bounding box center [1084, 62] width 150 height 21
type input "ximena"
click at [675, 127] on span "[PERSON_NAME]" at bounding box center [690, 130] width 56 height 8
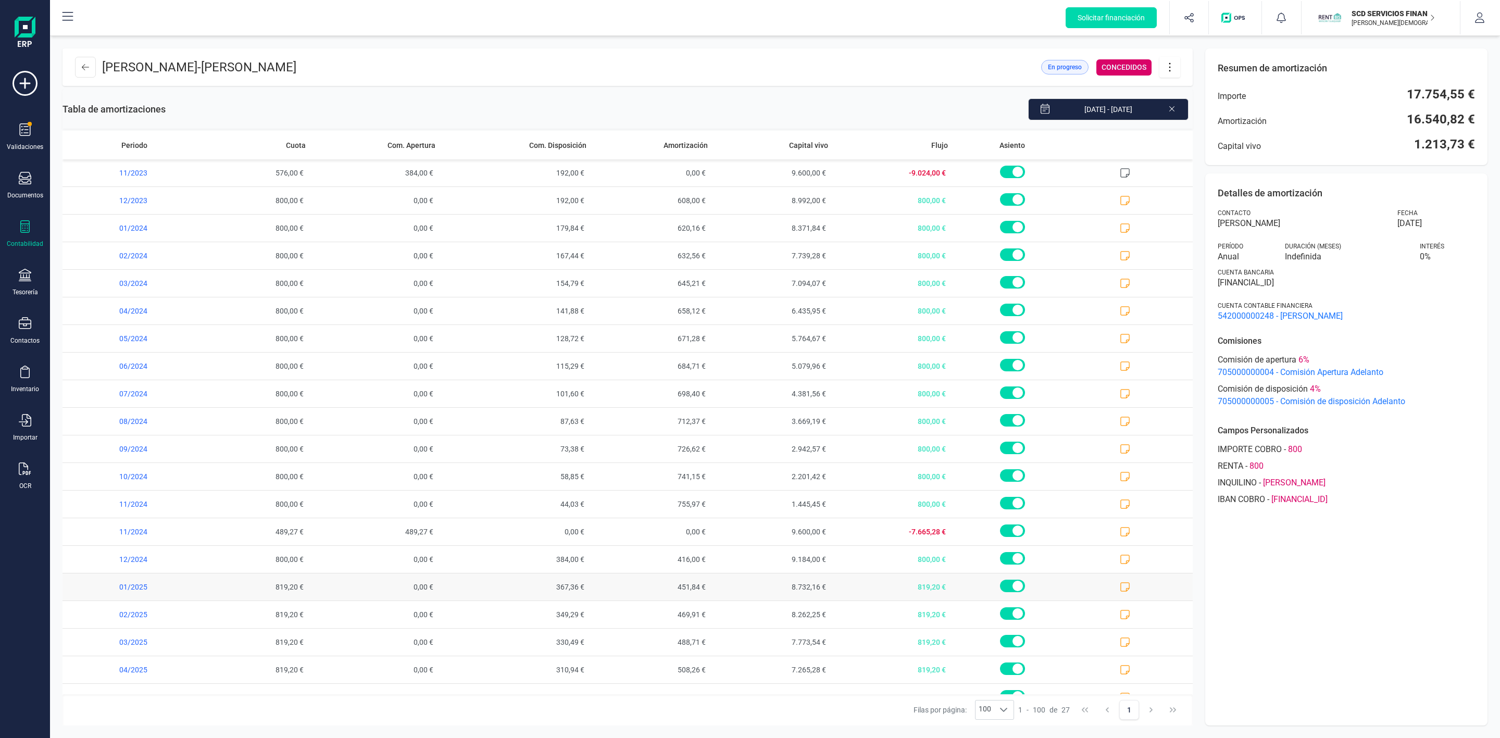
scroll to position [216, 0]
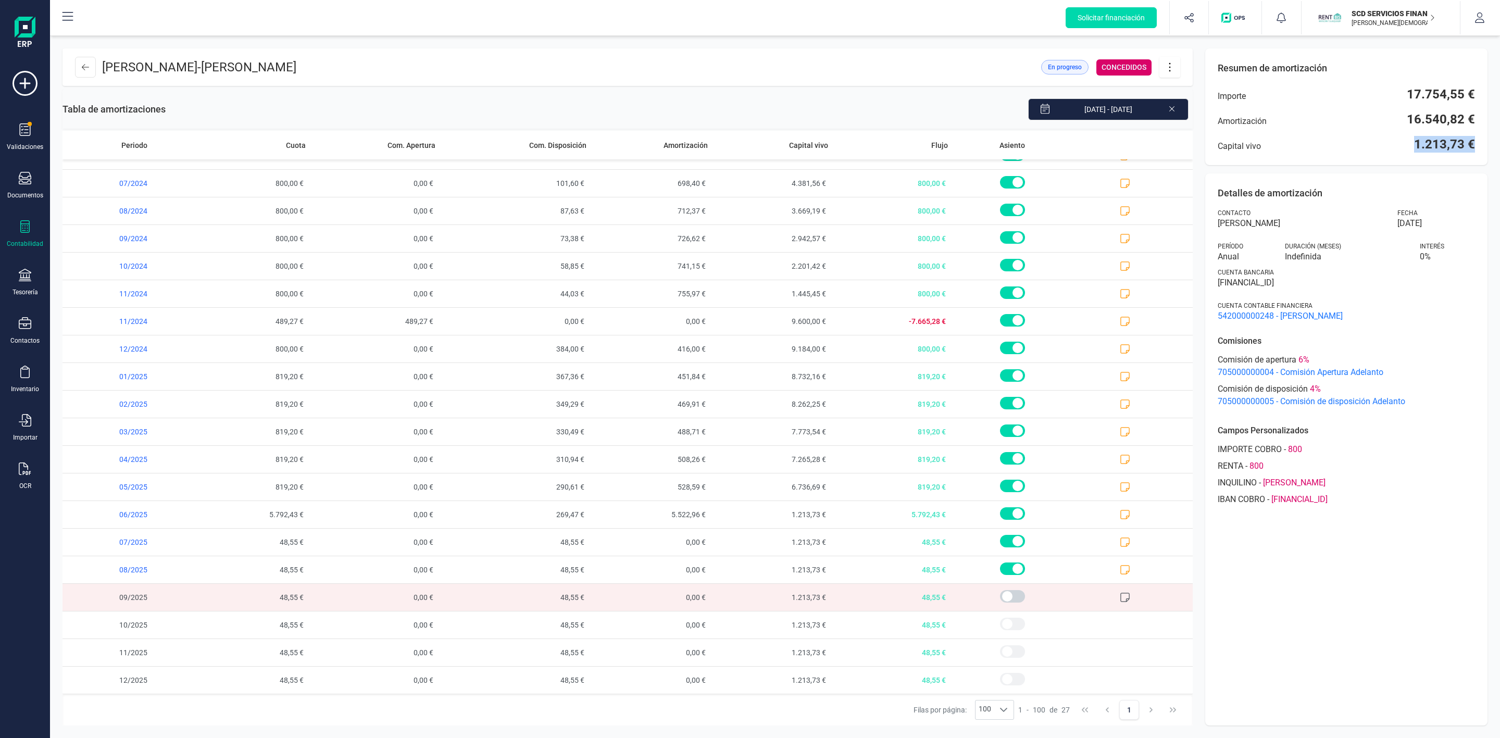
drag, startPoint x: 1414, startPoint y: 141, endPoint x: 1469, endPoint y: 144, distance: 54.8
click at [1494, 143] on div "XIMENA PAZ GAGGERO DAVILA - FERNANDO LARIÑO RODRIGUEZ En progreso CONCEDIDOS Ta…" at bounding box center [775, 387] width 1450 height 702
copy span "1.213,73 €"
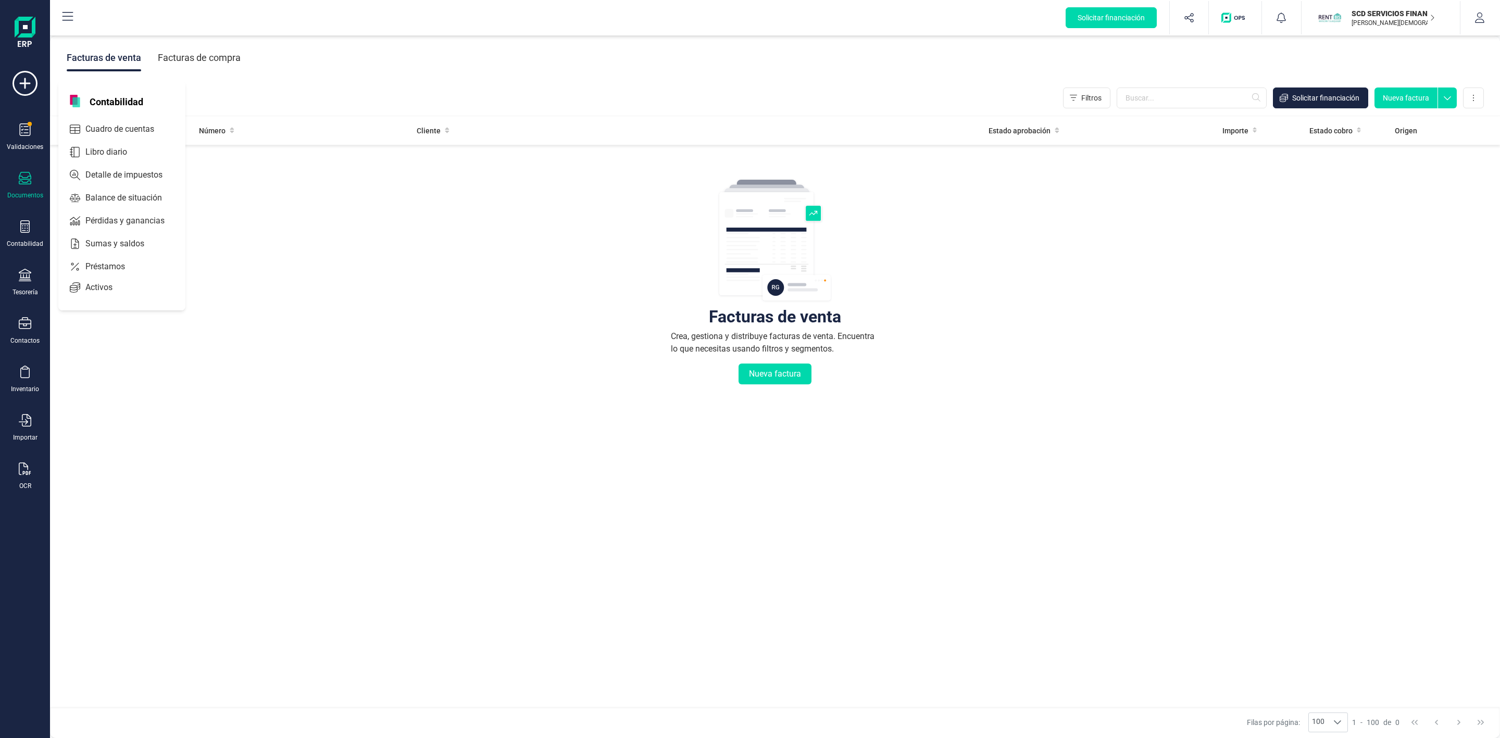
click at [115, 274] on div "Préstamos" at bounding box center [121, 266] width 123 height 21
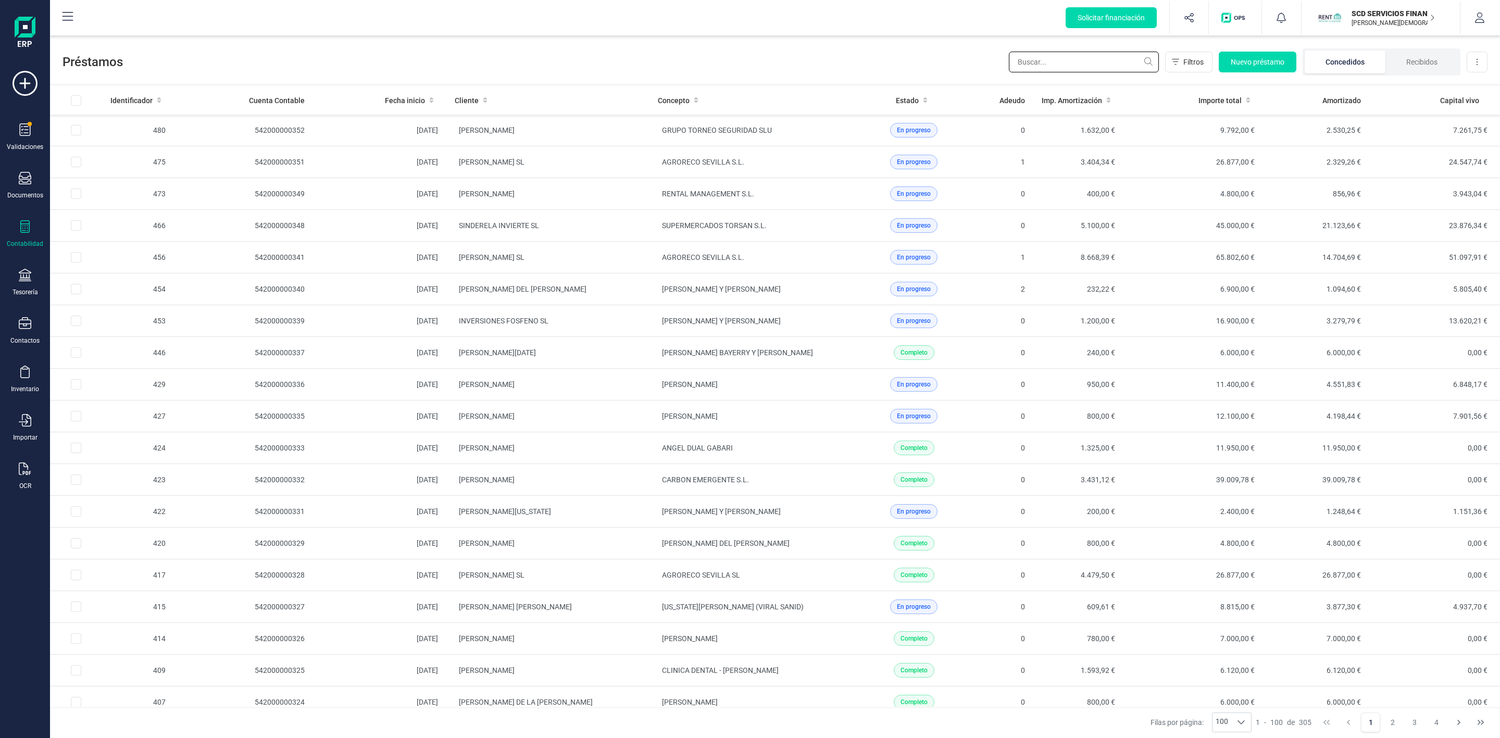
click at [1062, 64] on input "text" at bounding box center [1084, 62] width 150 height 21
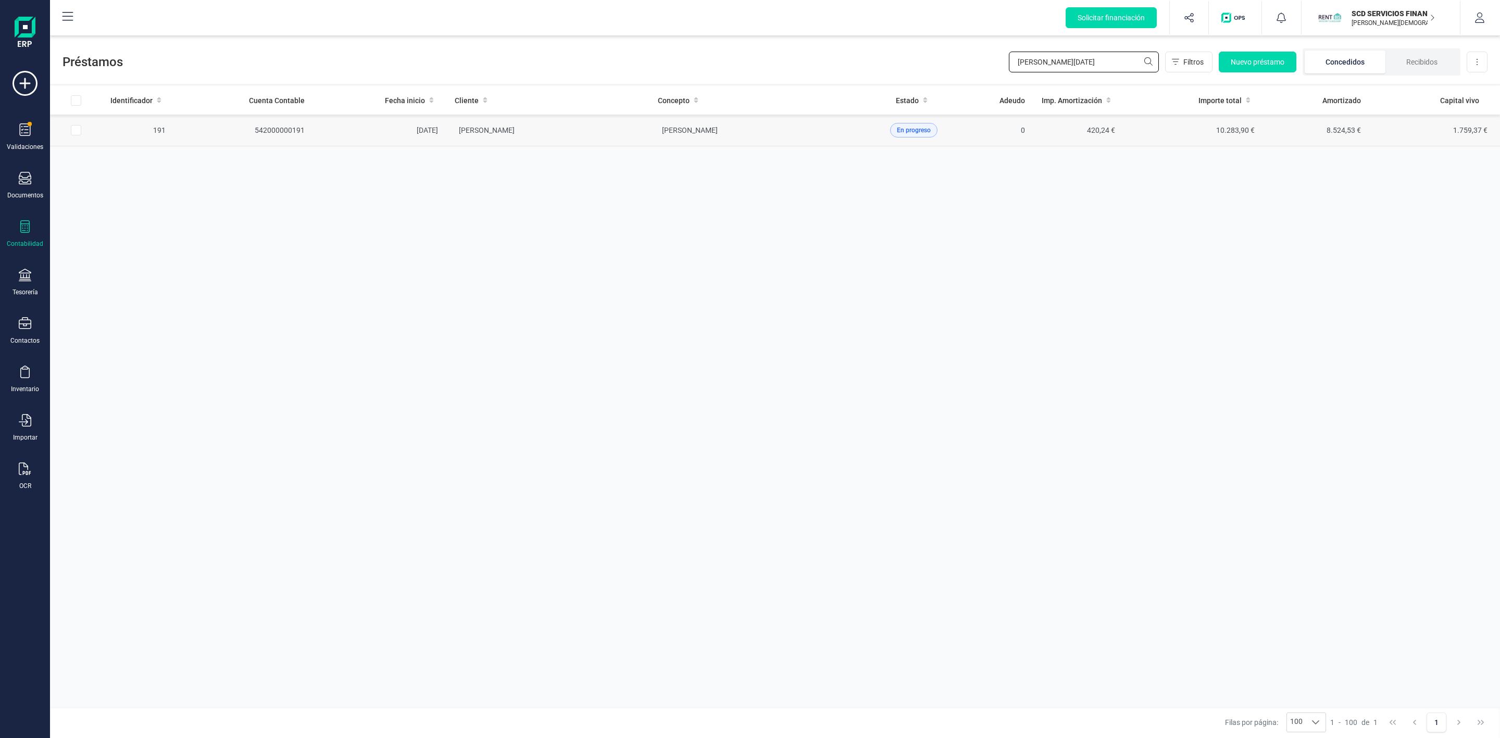
type input "[PERSON_NAME][DATE]"
click at [590, 138] on td "[PERSON_NAME]" at bounding box center [547, 131] width 203 height 32
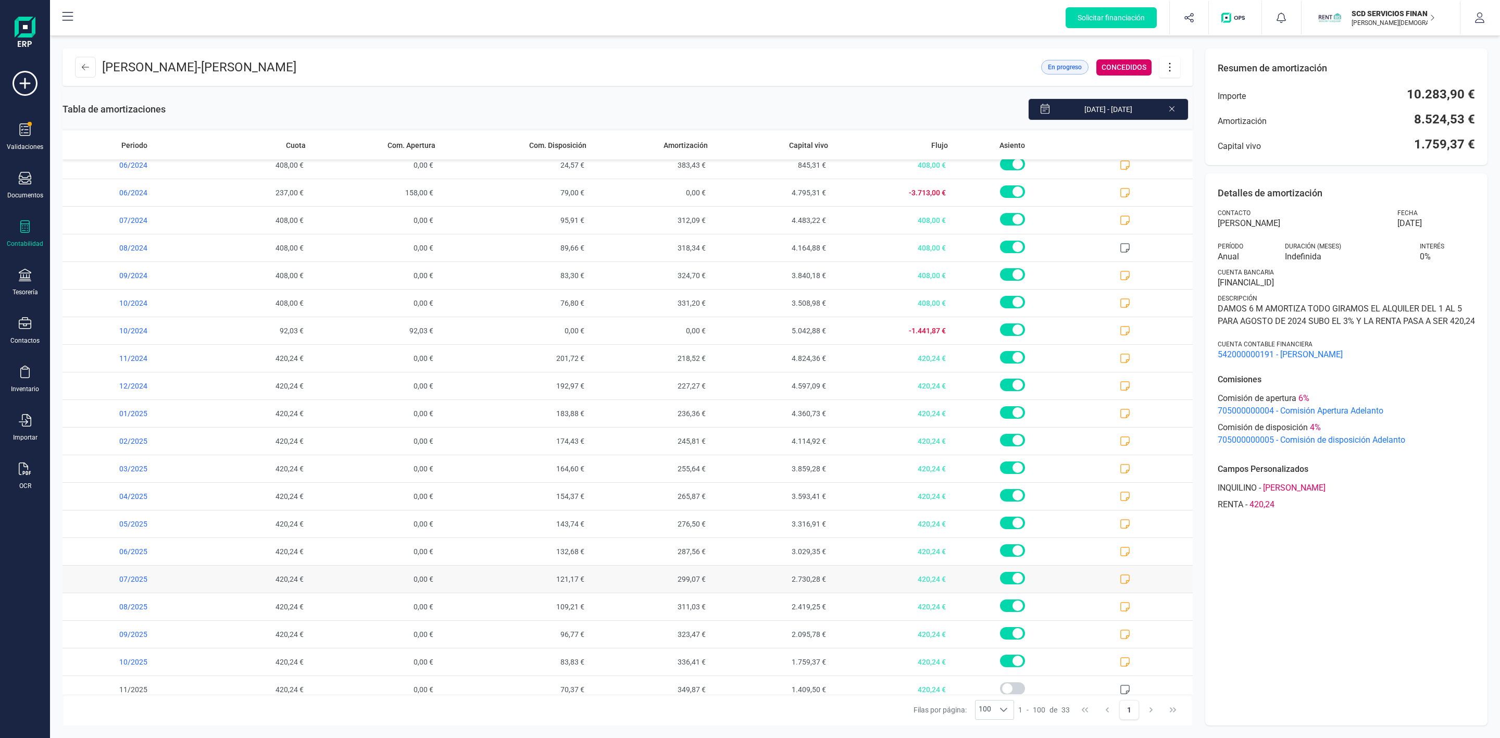
scroll to position [383, 0]
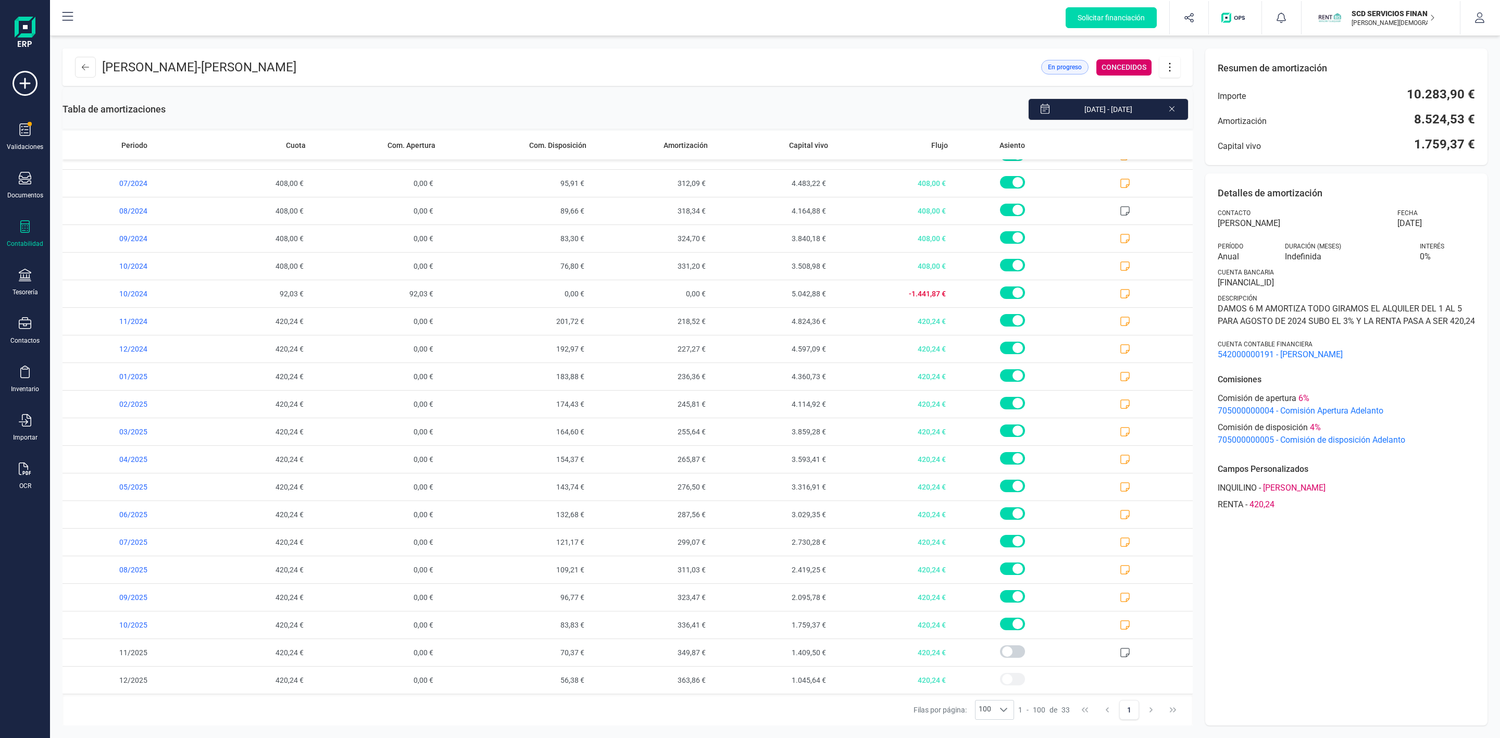
click at [1171, 107] on icon at bounding box center [1172, 108] width 8 height 10
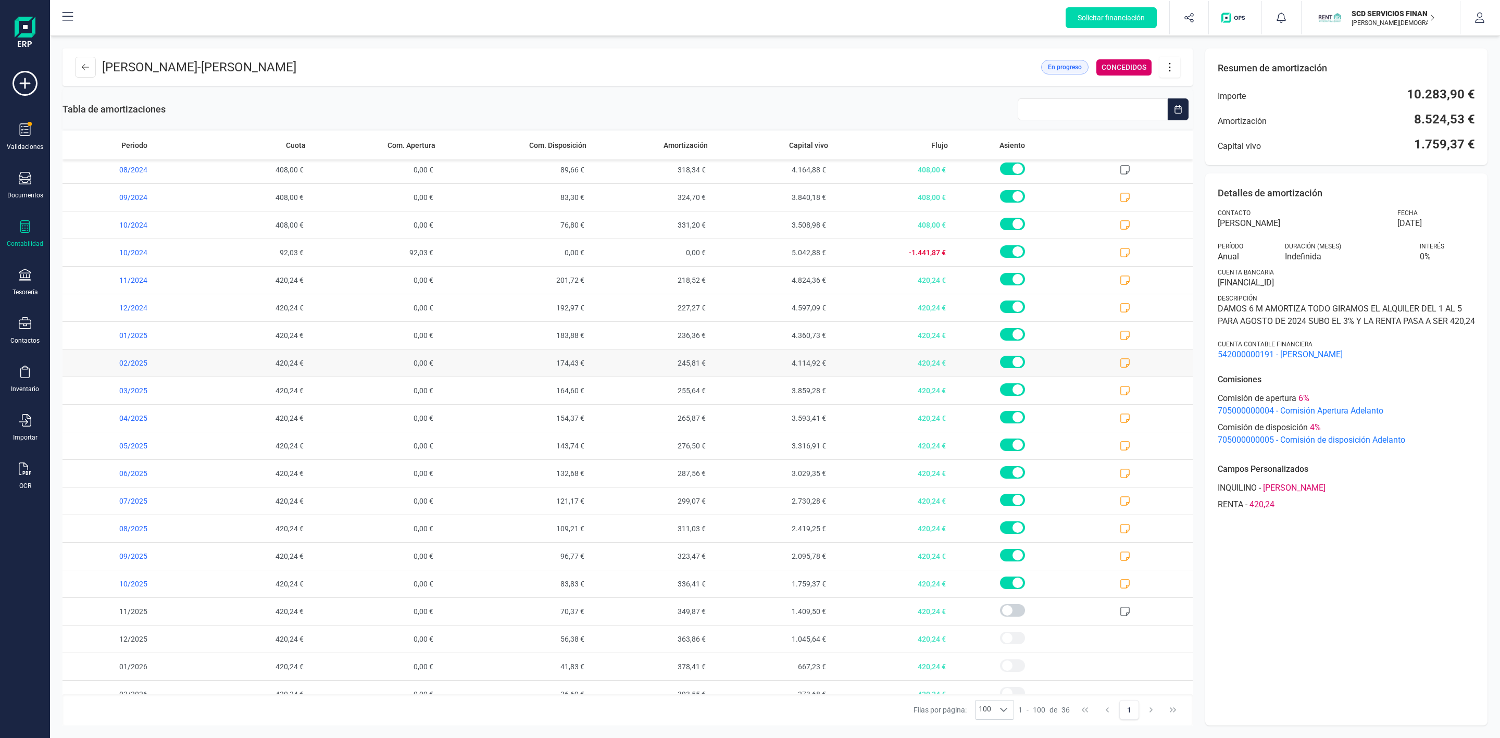
scroll to position [467, 0]
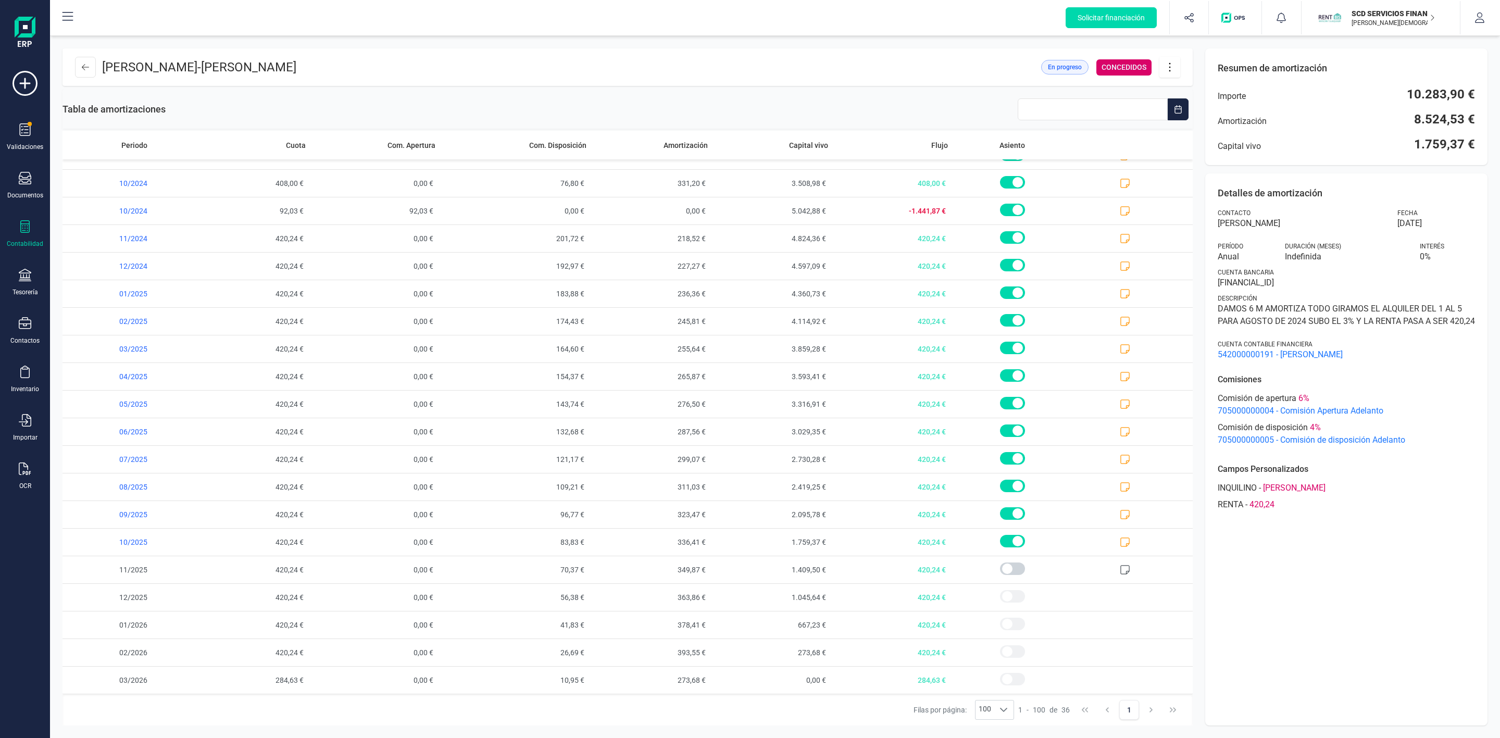
click at [1397, 585] on div "Detalles de amortización Contacto [PERSON_NAME] Fecha [DATE] Período Anual Dura…" at bounding box center [1346, 449] width 282 height 552
click at [78, 66] on button at bounding box center [85, 67] width 21 height 21
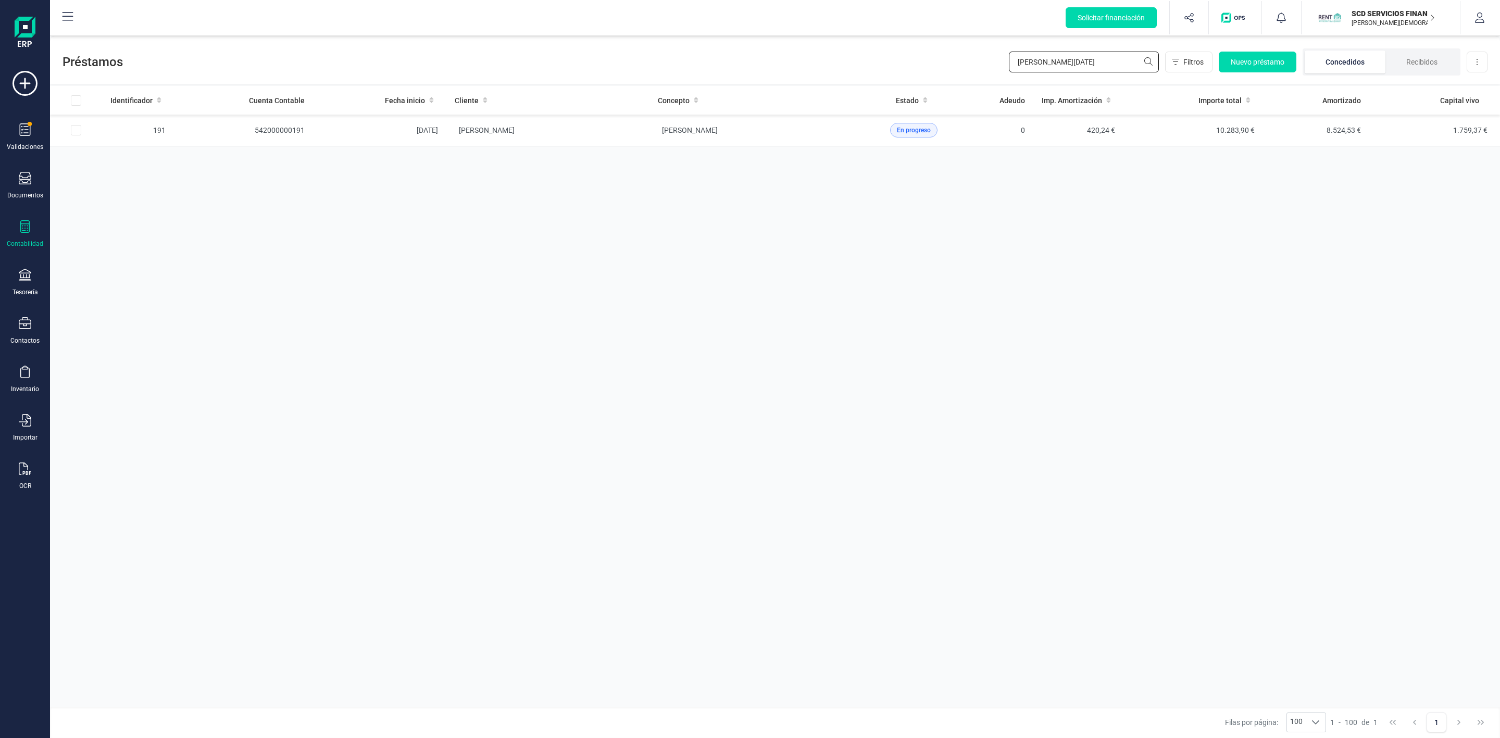
click at [816, 58] on div "Préstamos [PERSON_NAME][DATE] Filtros Nuevo préstamo Concedidos Recibidos Desca…" at bounding box center [775, 60] width 1450 height 48
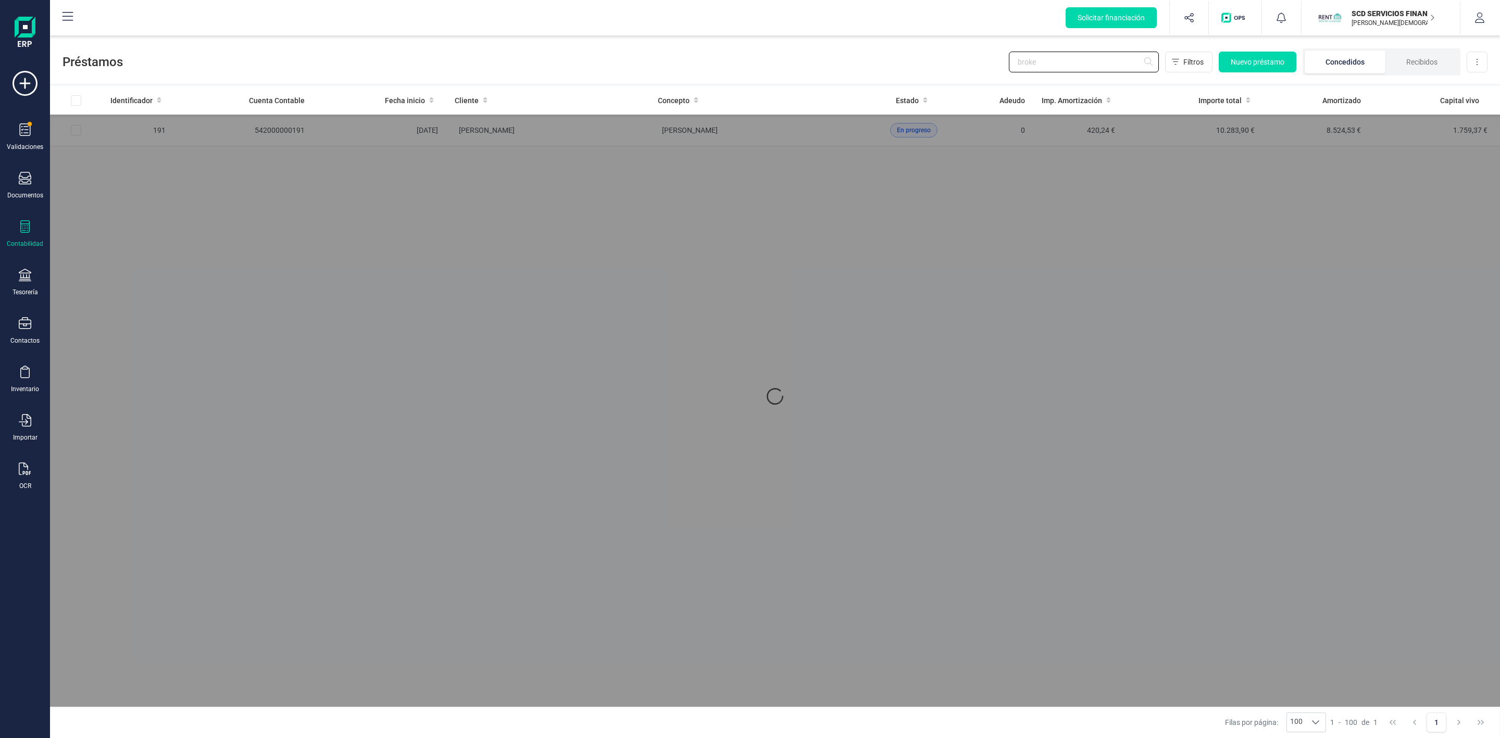
type input "broker"
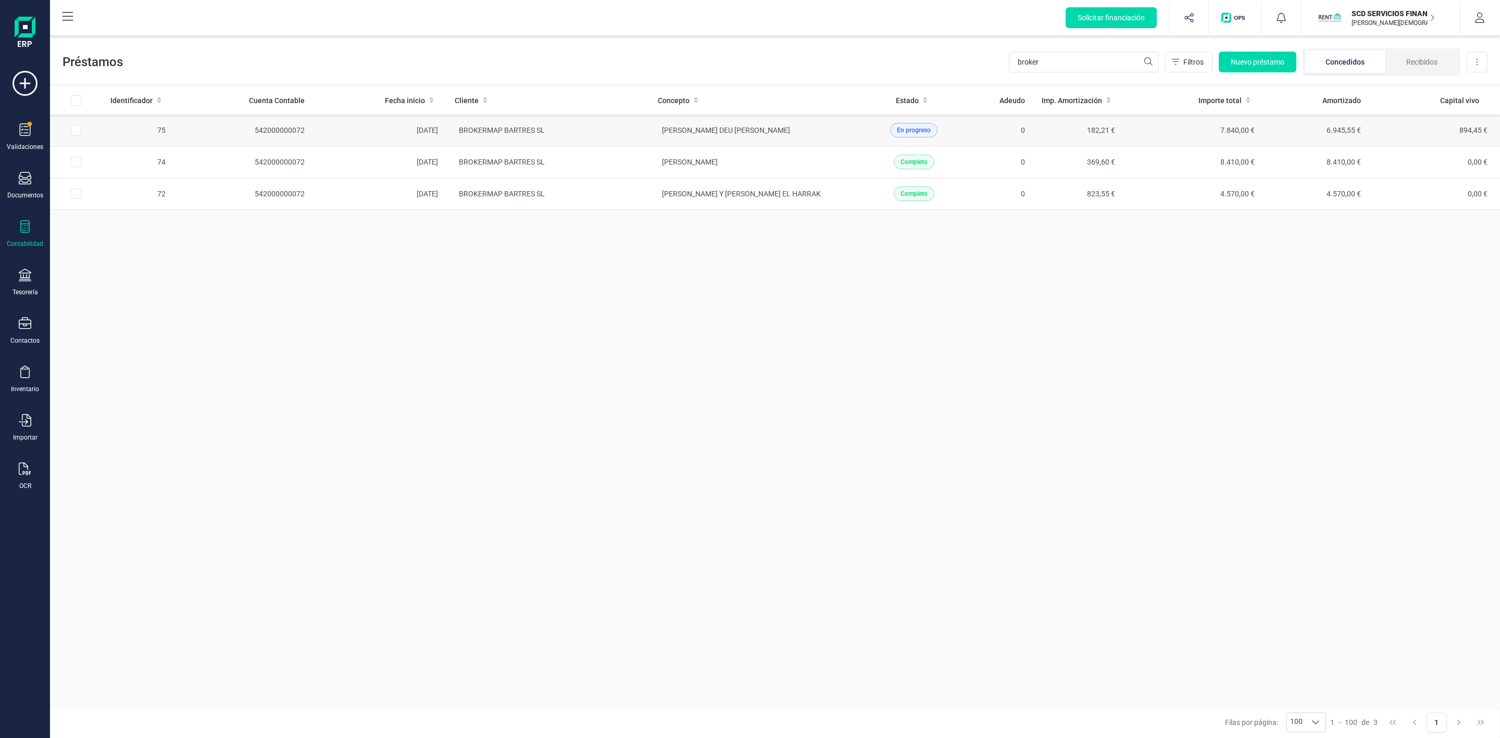
click at [840, 131] on td "[PERSON_NAME] DEU [PERSON_NAME]" at bounding box center [751, 131] width 203 height 32
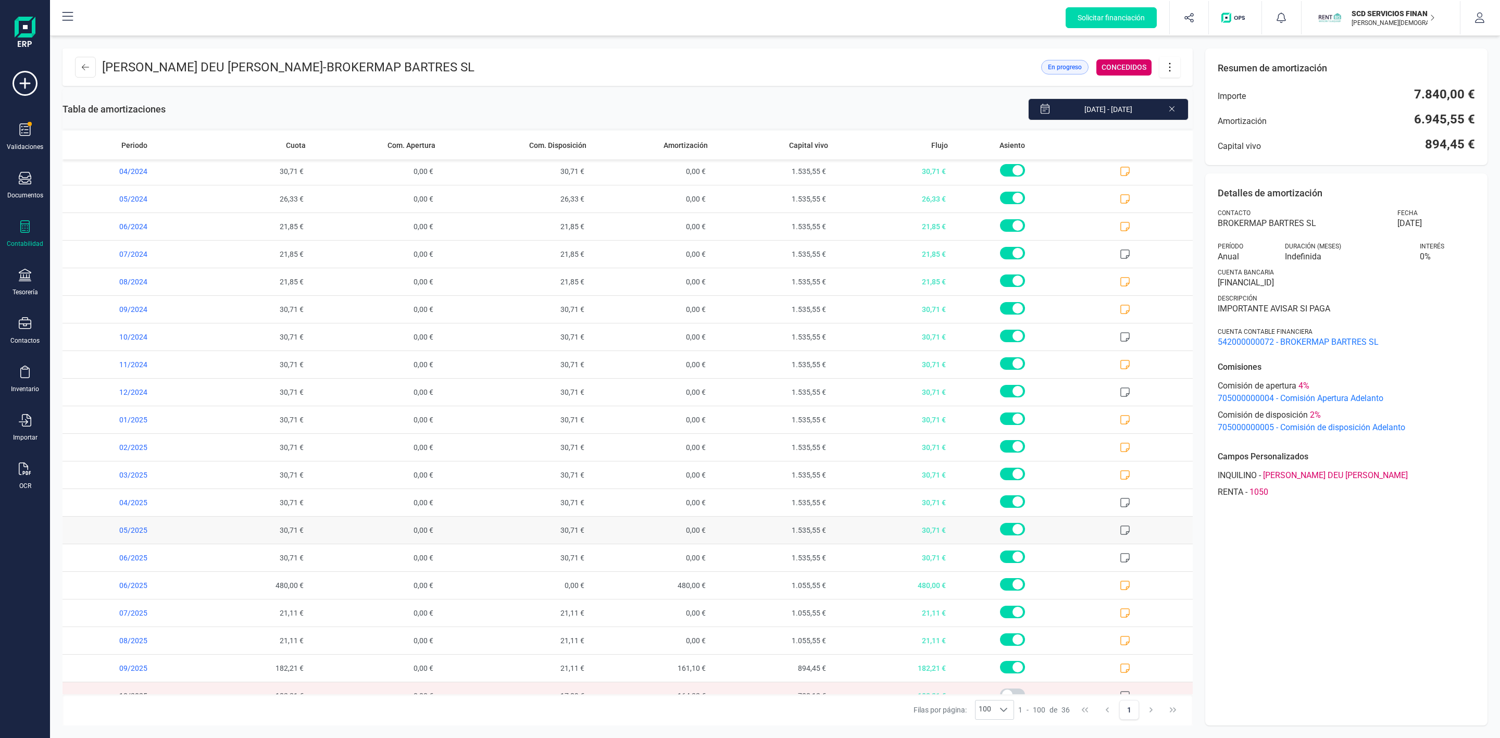
scroll to position [467, 0]
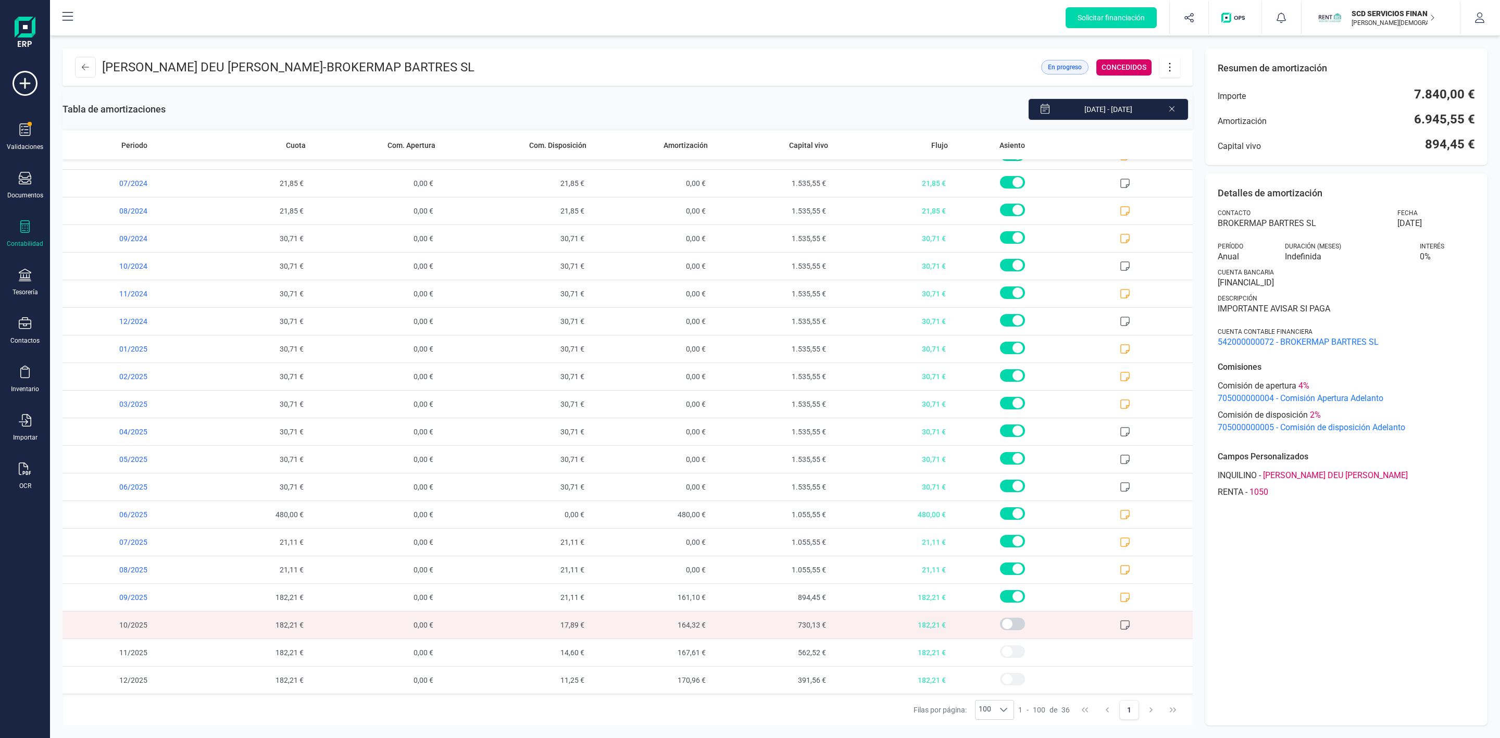
click at [1169, 63] on icon at bounding box center [1170, 66] width 20 height 11
click at [1206, 99] on span "Editar préstamo" at bounding box center [1228, 98] width 96 height 8
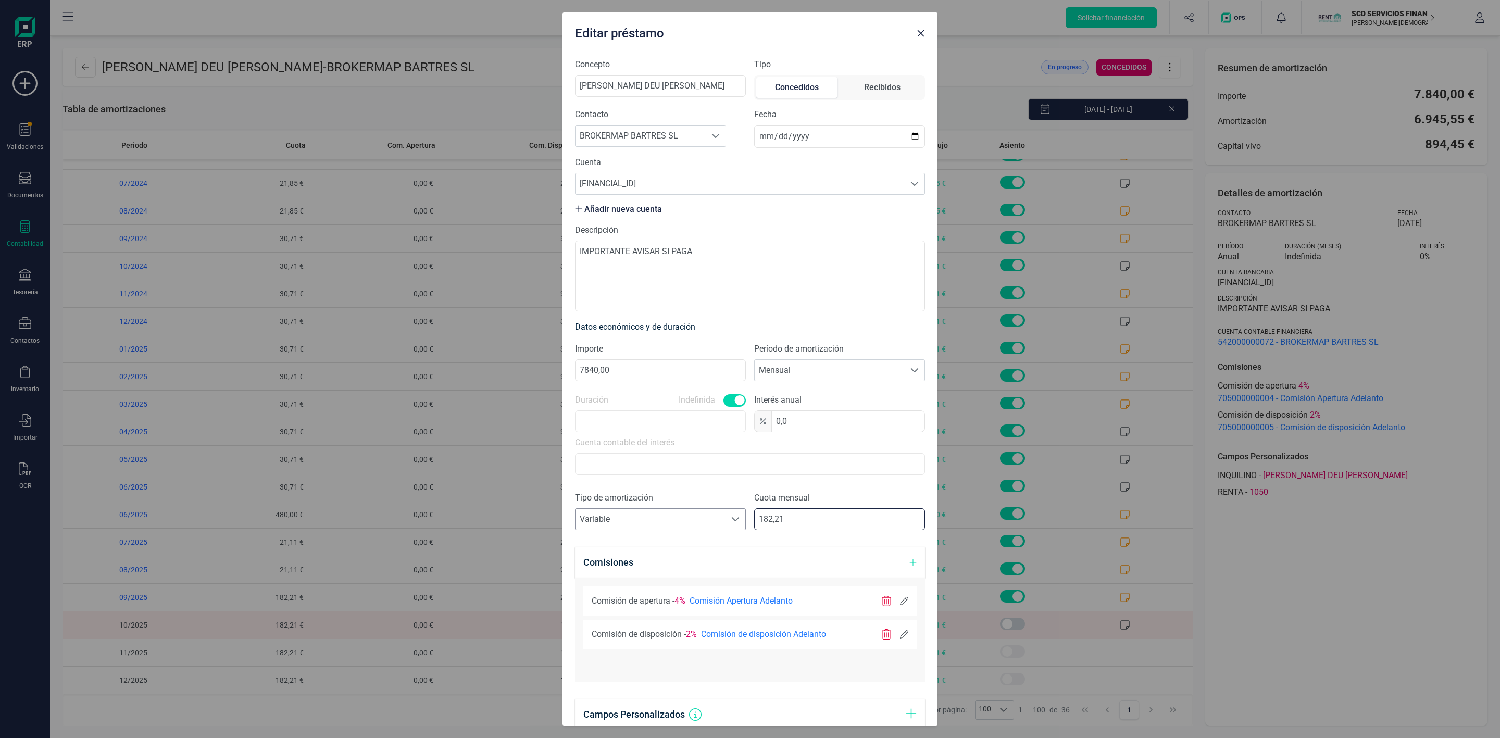
drag, startPoint x: 809, startPoint y: 515, endPoint x: 619, endPoint y: 517, distance: 190.7
click at [624, 518] on div "Tipo de amortización Seleccione un tipo de documento Variable Variable Cuota me…" at bounding box center [750, 515] width 350 height 47
type input "912,34"
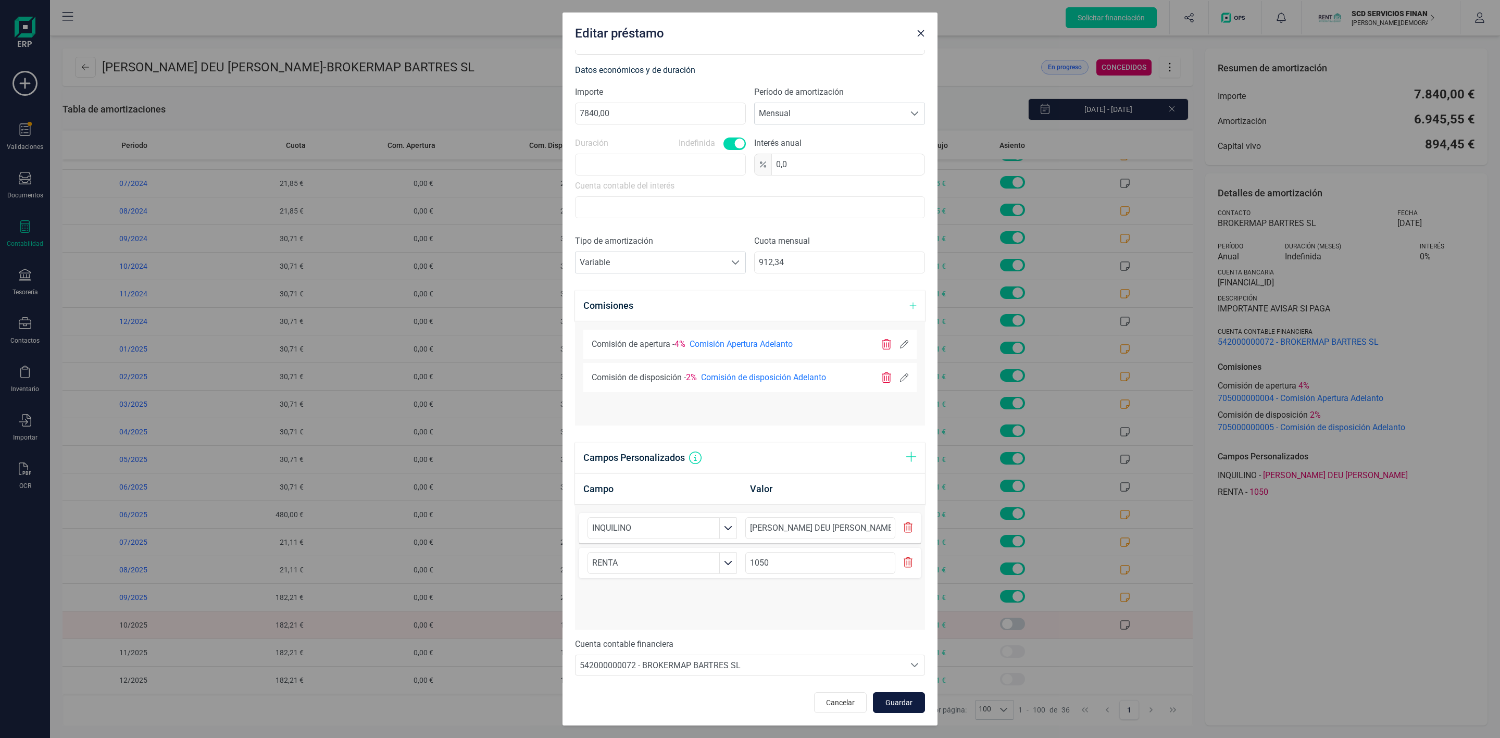
click at [888, 703] on span "Guardar" at bounding box center [899, 702] width 28 height 10
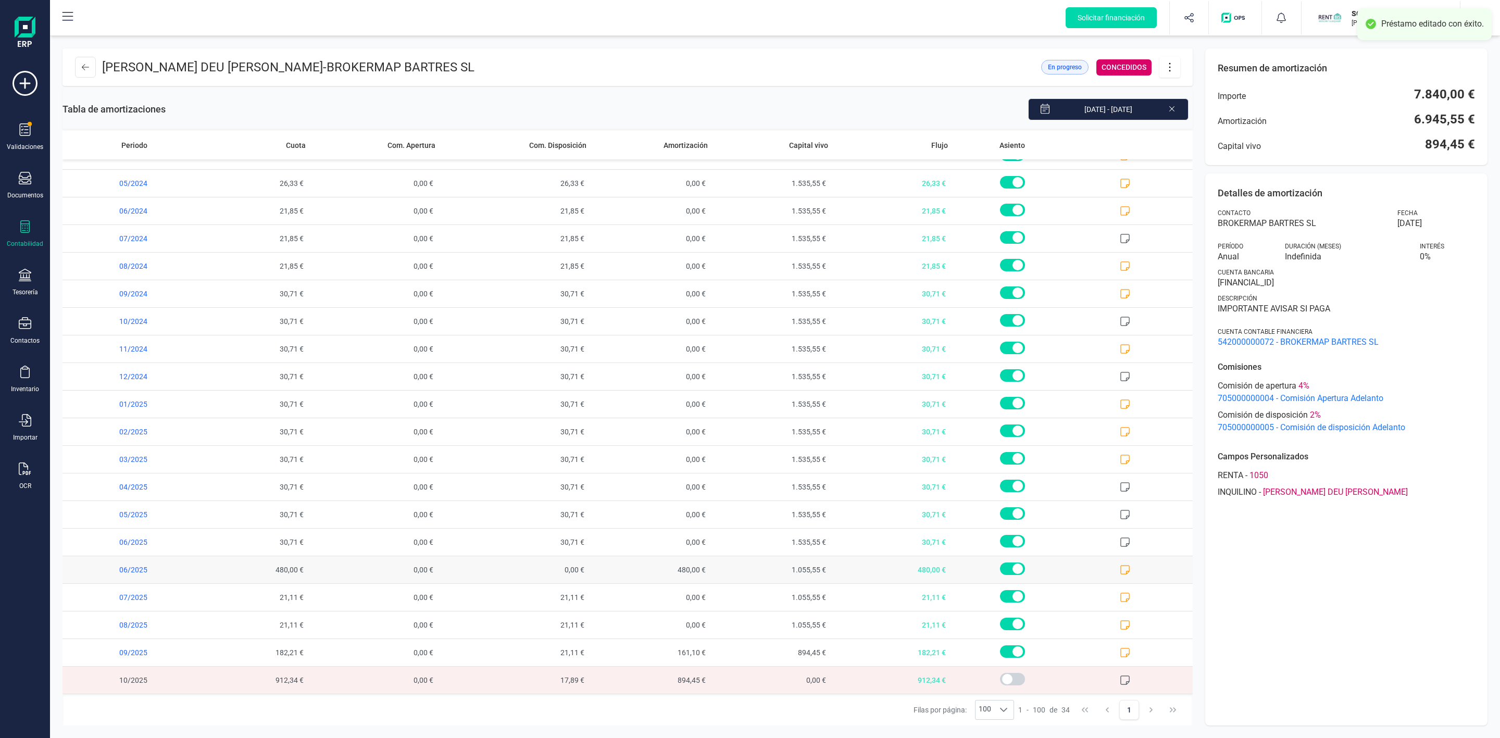
scroll to position [412, 0]
click at [279, 711] on div "Filas por página: 100 100 100 1 - 100 de 34 1" at bounding box center [628, 709] width 1130 height 31
